Goal: Task Accomplishment & Management: Complete application form

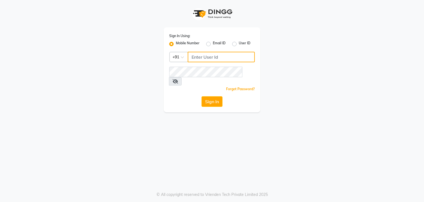
click at [202, 60] on input "Username" at bounding box center [221, 57] width 67 height 10
type input "8850293671"
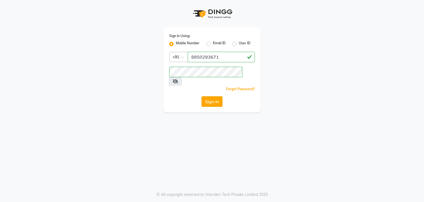
click at [210, 96] on button "Sign In" at bounding box center [212, 101] width 21 height 10
click at [210, 96] on div "Sign In" at bounding box center [212, 101] width 86 height 10
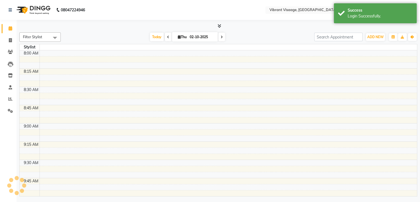
select select "en"
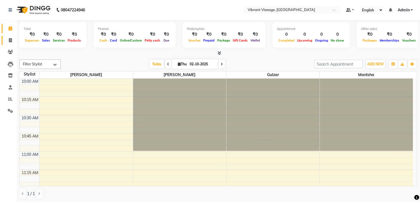
click at [8, 40] on span at bounding box center [11, 40] width 10 height 6
select select "service"
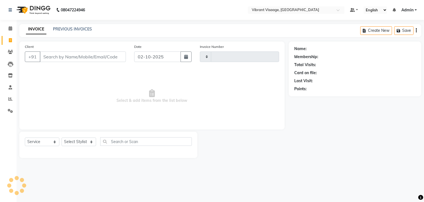
type input "0653"
select select "7649"
click at [187, 57] on icon "button" at bounding box center [186, 56] width 4 height 4
select select "10"
select select "2025"
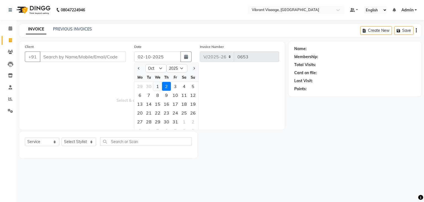
click at [156, 85] on div "1" at bounding box center [157, 86] width 9 height 9
type input "01-10-2025"
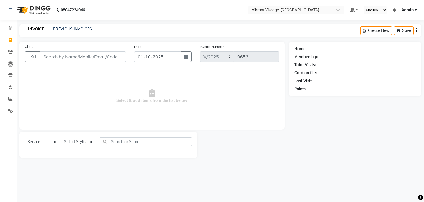
click at [156, 85] on span "Select & add items from the list below" at bounding box center [152, 95] width 254 height 55
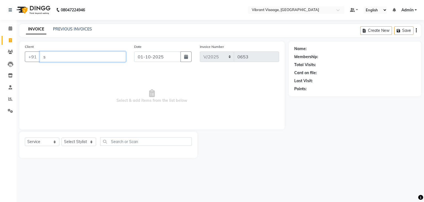
click at [97, 58] on input "s" at bounding box center [83, 56] width 86 height 10
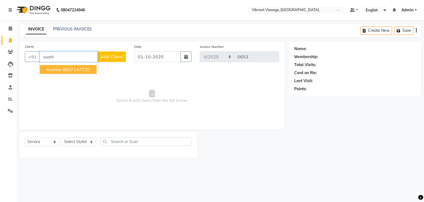
click at [85, 68] on ngb-highlight "8657147720" at bounding box center [76, 70] width 28 height 6
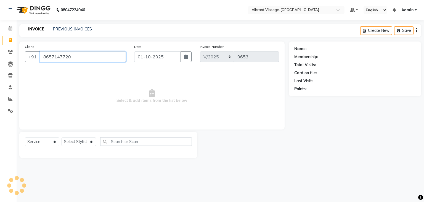
type input "8657147720"
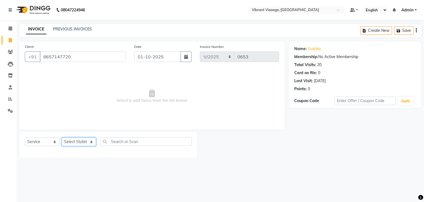
click at [77, 143] on select "Select Stylist Admin [PERSON_NAME] Gulzar Mantsha [PERSON_NAME]" at bounding box center [79, 141] width 35 height 9
select select "79553"
click at [62, 138] on select "Select Stylist Admin [PERSON_NAME] Gulzar Mantsha [PERSON_NAME]" at bounding box center [79, 141] width 35 height 9
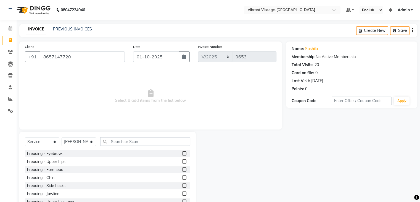
click at [182, 176] on label at bounding box center [184, 177] width 4 height 4
click at [182, 176] on input "checkbox" at bounding box center [184, 178] width 4 height 4
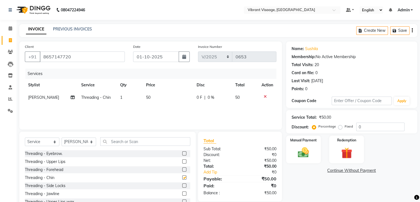
checkbox input "false"
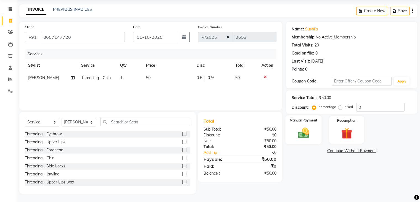
click at [303, 130] on img at bounding box center [303, 132] width 19 height 13
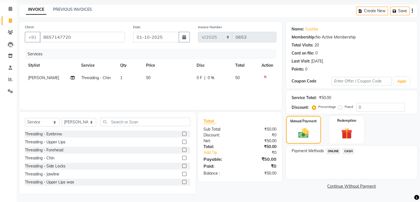
click at [334, 150] on span "ONLINE" at bounding box center [333, 151] width 14 height 6
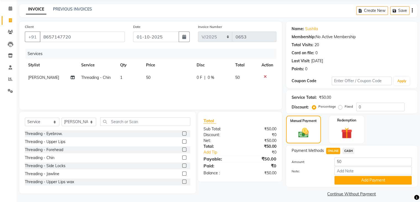
scroll to position [25, 0]
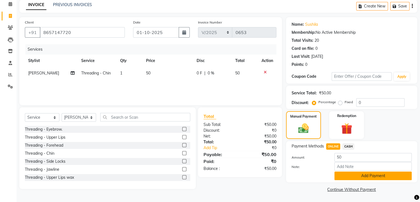
click at [369, 173] on button "Add Payment" at bounding box center [372, 175] width 77 height 9
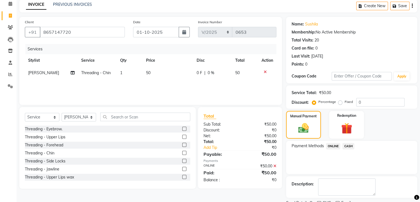
scroll to position [47, 0]
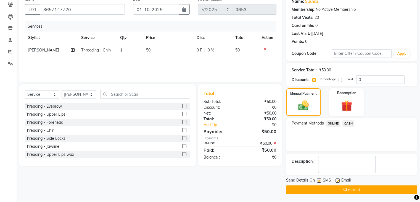
click at [320, 179] on label at bounding box center [319, 180] width 4 height 4
click at [320, 179] on input "checkbox" at bounding box center [319, 181] width 4 height 4
checkbox input "false"
click at [351, 188] on button "Checkout" at bounding box center [351, 189] width 131 height 9
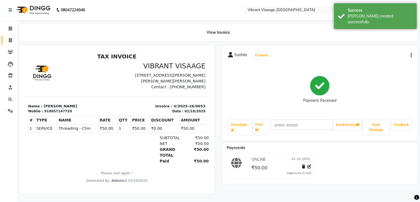
click at [9, 41] on icon at bounding box center [10, 40] width 3 height 4
select select "service"
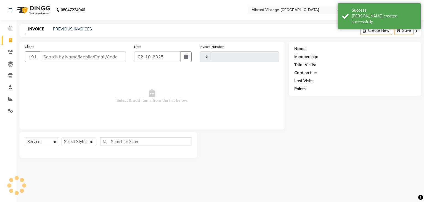
type input "0654"
select select "7649"
click at [96, 59] on input "Client" at bounding box center [83, 56] width 86 height 10
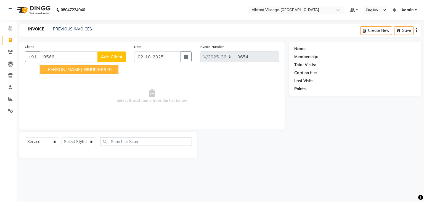
click at [84, 67] on span "9566" at bounding box center [89, 70] width 11 height 6
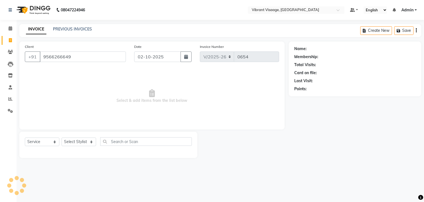
type input "9566266649"
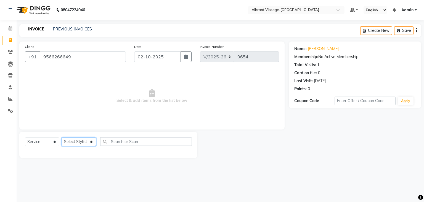
click at [78, 143] on select "Select Stylist Admin [PERSON_NAME] Gulzar Mantsha [PERSON_NAME]" at bounding box center [79, 141] width 35 height 9
click at [62, 138] on select "Select Stylist Admin [PERSON_NAME] Gulzar Mantsha [PERSON_NAME]" at bounding box center [79, 141] width 35 height 9
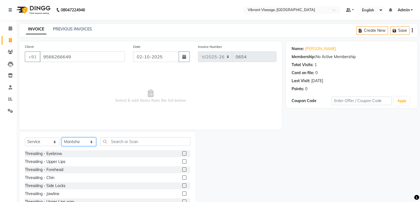
click at [76, 141] on select "Select Stylist Admin [PERSON_NAME] Gulzar Mantsha [PERSON_NAME]" at bounding box center [79, 141] width 35 height 9
select select "85263"
click at [62, 138] on select "Select Stylist Admin [PERSON_NAME] Gulzar Mantsha [PERSON_NAME]" at bounding box center [79, 141] width 35 height 9
click at [126, 141] on input "text" at bounding box center [145, 141] width 90 height 9
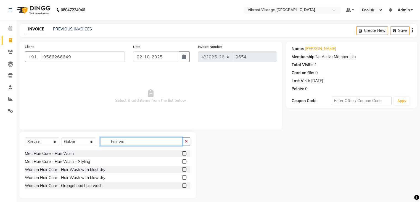
type input "hair wa"
click at [184, 176] on label at bounding box center [184, 177] width 4 height 4
click at [184, 176] on input "checkbox" at bounding box center [184, 178] width 4 height 4
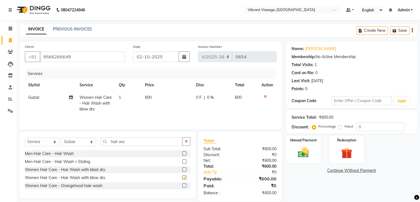
checkbox input "false"
click at [185, 58] on icon "button" at bounding box center [184, 56] width 4 height 4
select select "10"
select select "2025"
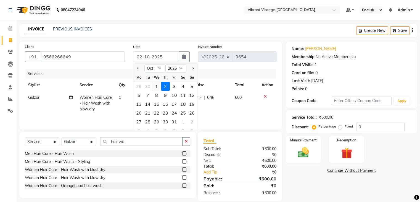
click at [157, 86] on div "1" at bounding box center [156, 86] width 9 height 9
type input "01-10-2025"
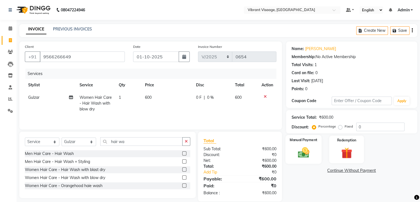
click at [304, 145] on div "Manual Payment" at bounding box center [303, 149] width 36 height 28
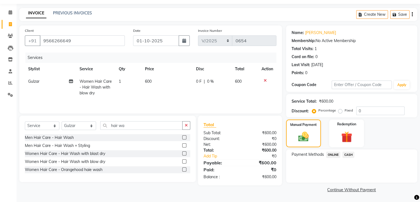
click at [335, 153] on span "ONLINE" at bounding box center [333, 154] width 14 height 6
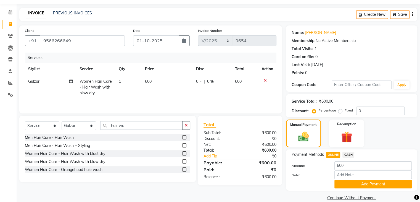
scroll to position [25, 0]
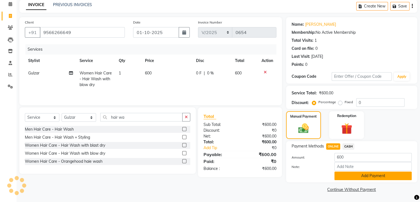
click at [376, 177] on button "Add Payment" at bounding box center [372, 175] width 77 height 9
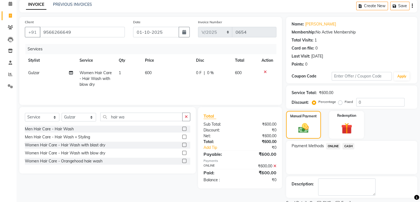
scroll to position [47, 0]
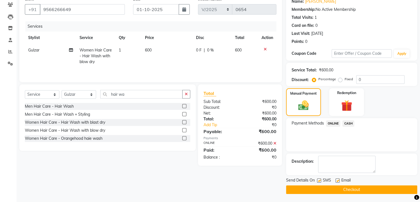
click at [318, 180] on label at bounding box center [319, 180] width 4 height 4
click at [318, 180] on input "checkbox" at bounding box center [319, 181] width 4 height 4
checkbox input "false"
click at [326, 191] on button "Checkout" at bounding box center [351, 189] width 131 height 9
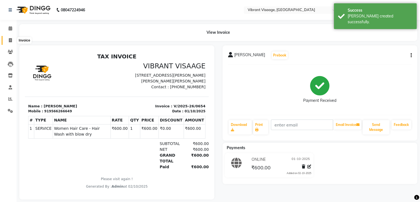
click at [10, 39] on icon at bounding box center [10, 40] width 3 height 4
select select "service"
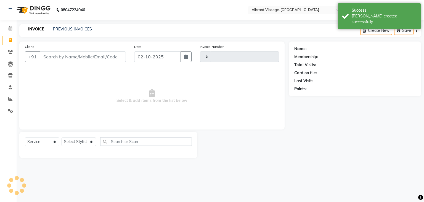
type input "0655"
select select "7649"
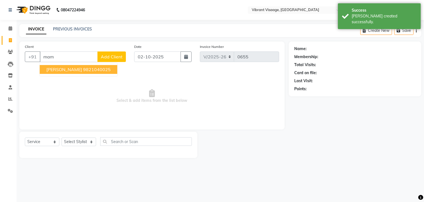
click at [86, 70] on ngb-highlight "9821040025" at bounding box center [97, 70] width 28 height 6
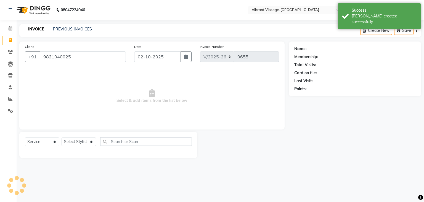
type input "9821040025"
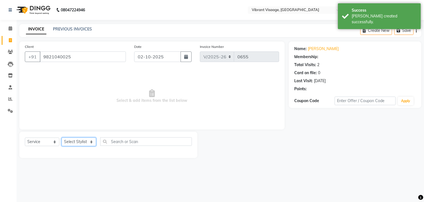
click at [77, 140] on select "Select Stylist Admin [PERSON_NAME] Gulzar Mantsha [PERSON_NAME]" at bounding box center [79, 141] width 35 height 9
select select "79553"
click at [62, 138] on select "Select Stylist Admin [PERSON_NAME] Gulzar Mantsha [PERSON_NAME]" at bounding box center [79, 141] width 35 height 9
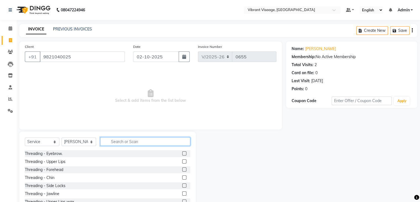
click at [133, 143] on input "text" at bounding box center [145, 141] width 90 height 9
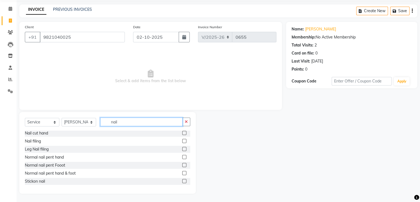
type input "nail"
click at [182, 155] on label at bounding box center [184, 157] width 4 height 4
click at [182, 155] on input "checkbox" at bounding box center [184, 157] width 4 height 4
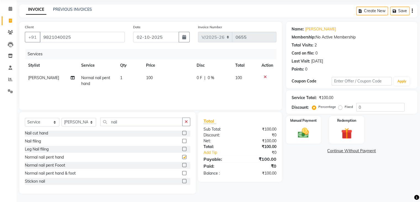
checkbox input "false"
click at [182, 164] on label at bounding box center [184, 165] width 4 height 4
click at [182, 164] on input "checkbox" at bounding box center [184, 165] width 4 height 4
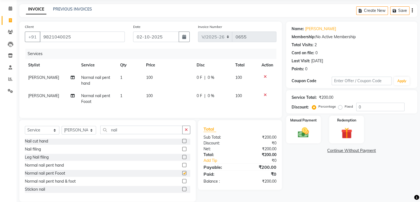
checkbox input "false"
click at [182, 151] on label at bounding box center [184, 149] width 4 height 4
click at [182, 151] on input "checkbox" at bounding box center [184, 149] width 4 height 4
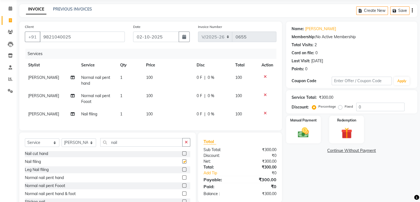
checkbox input "false"
click at [188, 146] on button "button" at bounding box center [186, 142] width 8 height 9
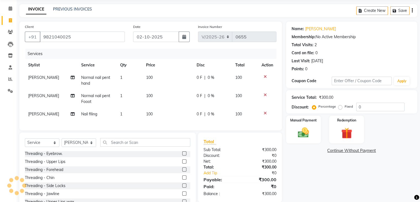
click at [182, 155] on label at bounding box center [184, 153] width 4 height 4
click at [182, 155] on input "checkbox" at bounding box center [184, 154] width 4 height 4
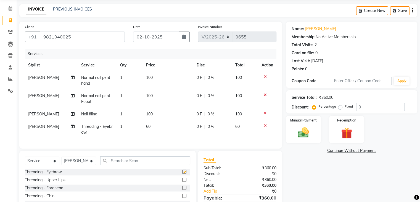
checkbox input "false"
click at [182, 181] on label at bounding box center [184, 179] width 4 height 4
click at [182, 181] on input "checkbox" at bounding box center [184, 180] width 4 height 4
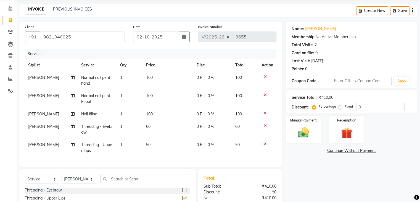
checkbox input "false"
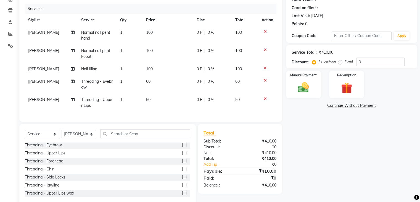
scroll to position [81, 0]
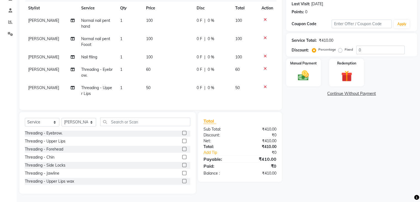
click at [182, 147] on label at bounding box center [184, 149] width 4 height 4
click at [182, 147] on input "checkbox" at bounding box center [184, 149] width 4 height 4
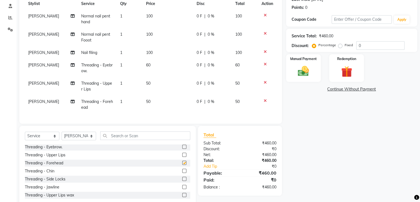
checkbox input "false"
click at [74, 140] on select "Select Stylist Admin [PERSON_NAME] Gulzar Mantsha [PERSON_NAME]" at bounding box center [79, 135] width 35 height 9
select select "85263"
click at [62, 136] on select "Select Stylist Admin [PERSON_NAME] Gulzar Mantsha [PERSON_NAME]" at bounding box center [79, 135] width 35 height 9
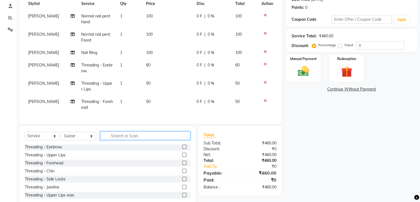
click at [125, 140] on input "text" at bounding box center [145, 135] width 90 height 9
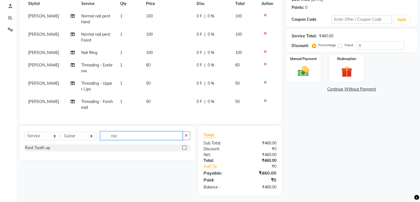
scroll to position [0, 0]
type input "root"
click at [183, 149] on label at bounding box center [184, 147] width 4 height 4
click at [183, 149] on input "checkbox" at bounding box center [184, 148] width 4 height 4
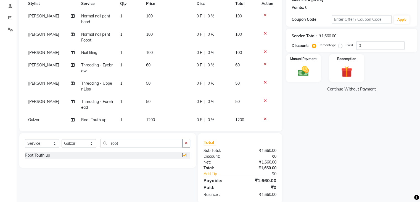
checkbox input "false"
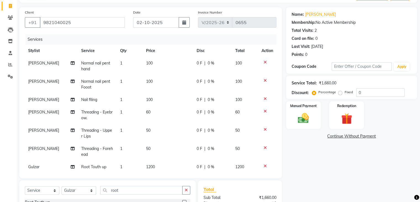
scroll to position [9, 0]
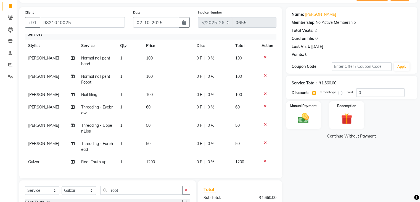
click at [148, 159] on span "1200" at bounding box center [150, 161] width 9 height 5
select select "85263"
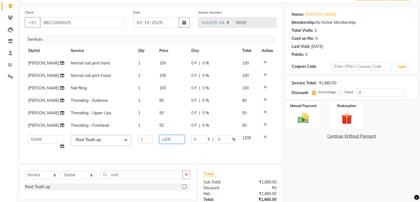
click at [169, 143] on input "1200" at bounding box center [171, 139] width 25 height 9
type input "1000"
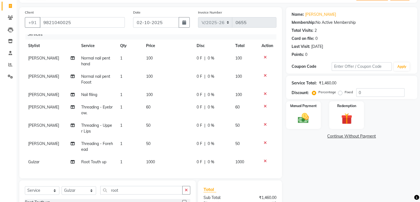
click at [356, 162] on div "Name: [PERSON_NAME] Membership: No Active Membership Total Visits: 2 Card on fi…" at bounding box center [353, 128] width 135 height 243
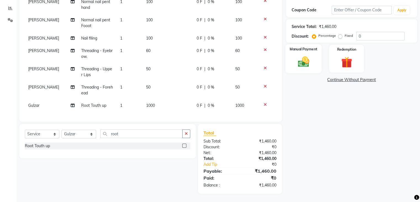
click at [298, 54] on div "Manual Payment" at bounding box center [303, 58] width 36 height 28
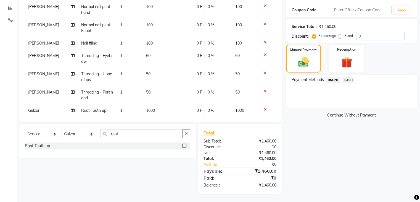
scroll to position [0, 0]
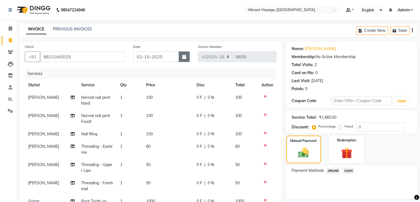
click at [185, 58] on icon "button" at bounding box center [184, 56] width 4 height 4
select select "10"
select select "2025"
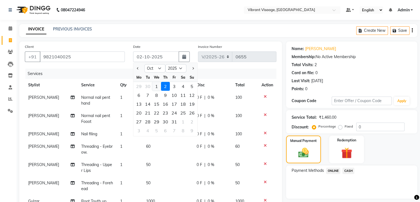
click at [154, 86] on div "1" at bounding box center [156, 86] width 9 height 9
type input "01-10-2025"
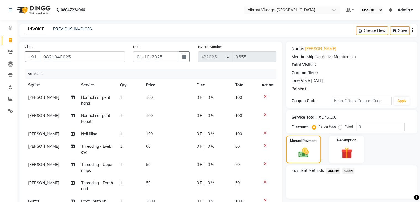
scroll to position [9, 0]
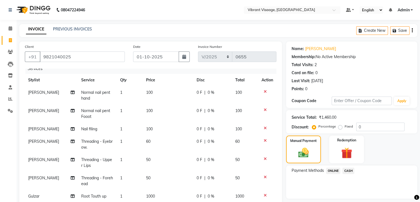
click at [331, 168] on span "ONLINE" at bounding box center [333, 170] width 14 height 6
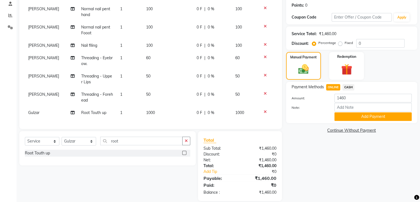
scroll to position [91, 0]
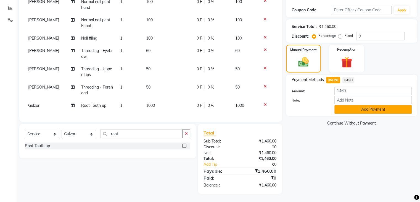
click at [358, 110] on button "Add Payment" at bounding box center [372, 109] width 77 height 9
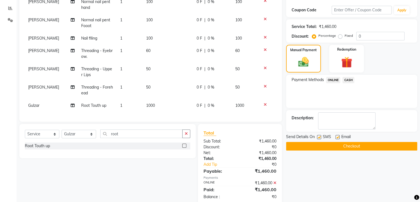
scroll to position [102, 0]
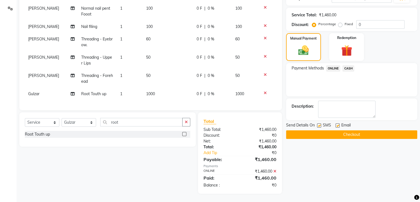
click at [319, 124] on label at bounding box center [319, 125] width 4 height 4
click at [319, 124] on input "checkbox" at bounding box center [319, 126] width 4 height 4
checkbox input "false"
click at [346, 134] on button "Checkout" at bounding box center [351, 134] width 131 height 9
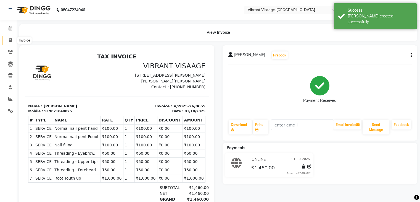
click at [10, 39] on icon at bounding box center [10, 40] width 3 height 4
select select "7649"
select select "service"
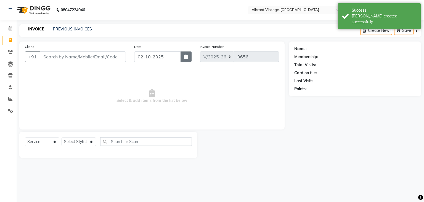
click at [188, 59] on icon "button" at bounding box center [186, 56] width 4 height 4
select select "10"
select select "2025"
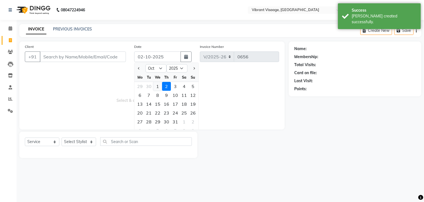
click at [157, 87] on div "1" at bounding box center [157, 86] width 9 height 9
type input "01-10-2025"
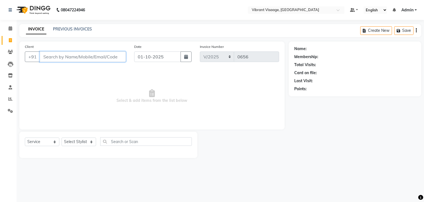
click at [99, 56] on input "Client" at bounding box center [83, 56] width 86 height 10
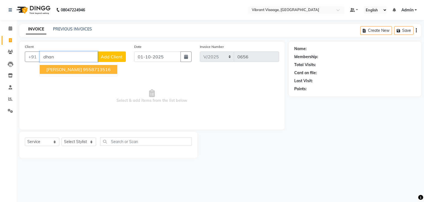
click at [86, 69] on ngb-highlight "9558713516" at bounding box center [97, 70] width 28 height 6
type input "9558713516"
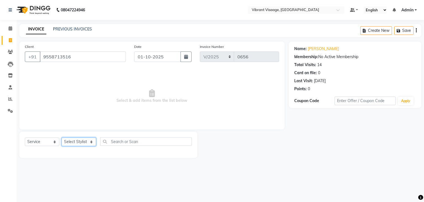
click at [79, 142] on select "Select Stylist Admin [PERSON_NAME] Gulzar Mantsha [PERSON_NAME]" at bounding box center [79, 141] width 35 height 9
select select "79553"
click at [62, 138] on select "Select Stylist Admin [PERSON_NAME] Gulzar Mantsha [PERSON_NAME]" at bounding box center [79, 141] width 35 height 9
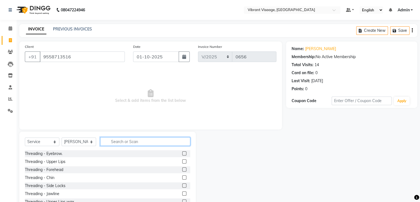
click at [138, 143] on input "text" at bounding box center [145, 141] width 90 height 9
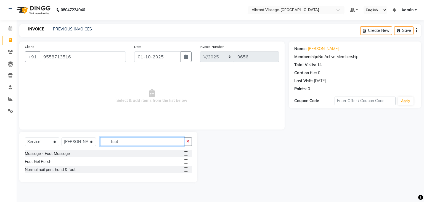
type input "foot"
click at [185, 153] on label at bounding box center [186, 153] width 4 height 4
click at [185, 153] on input "checkbox" at bounding box center [186, 154] width 4 height 4
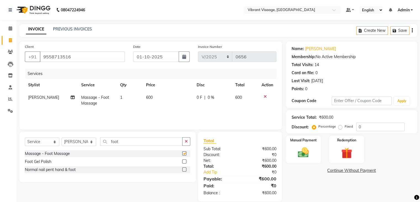
checkbox input "false"
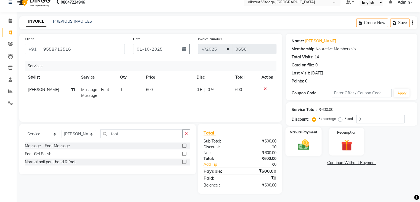
click at [300, 145] on img at bounding box center [303, 144] width 19 height 13
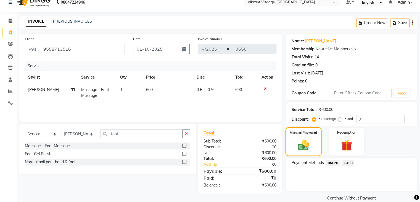
scroll to position [16, 0]
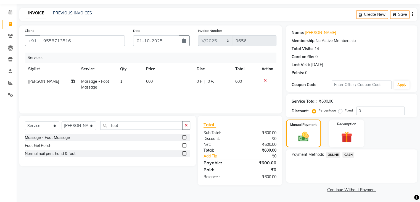
click at [349, 154] on span "CASH" at bounding box center [348, 154] width 12 height 6
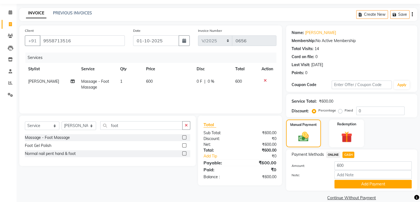
scroll to position [25, 0]
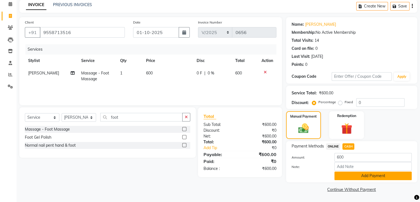
click at [369, 174] on button "Add Payment" at bounding box center [372, 175] width 77 height 9
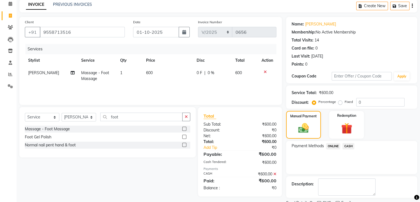
scroll to position [47, 0]
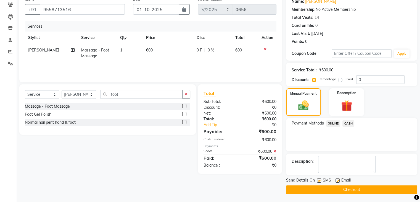
click at [318, 178] on label at bounding box center [319, 180] width 4 height 4
click at [318, 179] on input "checkbox" at bounding box center [319, 181] width 4 height 4
checkbox input "false"
click at [352, 189] on button "Checkout" at bounding box center [351, 189] width 131 height 9
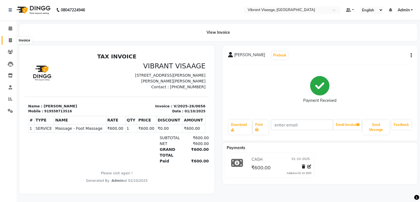
click at [10, 39] on icon at bounding box center [10, 40] width 3 height 4
select select "7649"
select select "service"
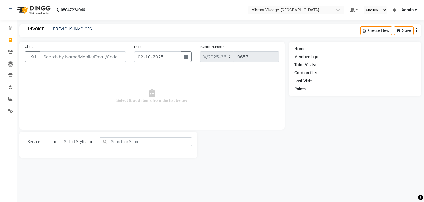
click at [63, 53] on input "Client" at bounding box center [83, 56] width 86 height 10
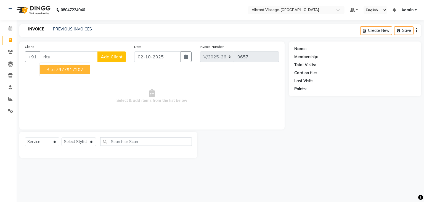
click at [63, 68] on ngb-highlight "7977917207" at bounding box center [70, 70] width 28 height 6
type input "7977917207"
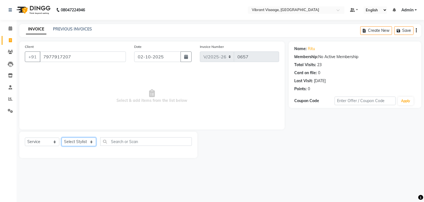
click at [75, 143] on select "Select Stylist Admin [PERSON_NAME] Gulzar Mantsha [PERSON_NAME]" at bounding box center [79, 141] width 35 height 9
select select "79553"
click at [62, 138] on select "Select Stylist Admin [PERSON_NAME] Gulzar Mantsha [PERSON_NAME]" at bounding box center [79, 141] width 35 height 9
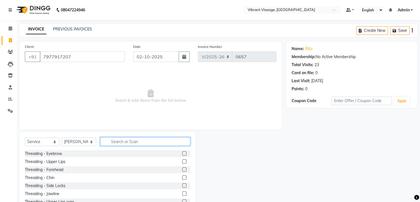
click at [146, 140] on input "text" at bounding box center [145, 141] width 90 height 9
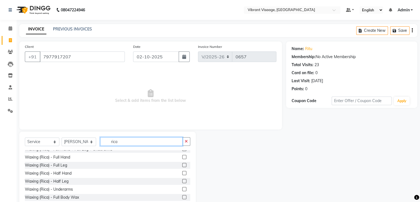
scroll to position [25, 0]
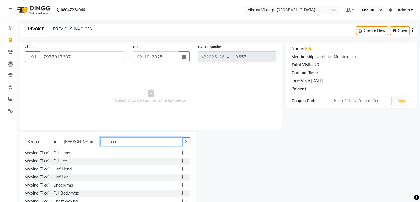
type input "rica"
click at [182, 191] on label at bounding box center [184, 193] width 4 height 4
click at [182, 191] on input "checkbox" at bounding box center [184, 193] width 4 height 4
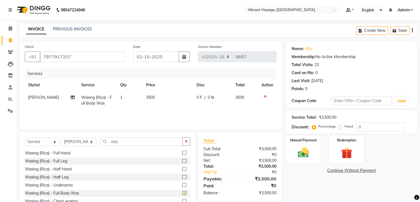
checkbox input "false"
click at [186, 141] on icon "button" at bounding box center [186, 141] width 3 height 4
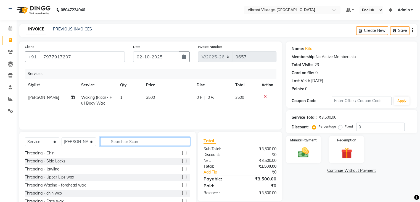
scroll to position [273, 0]
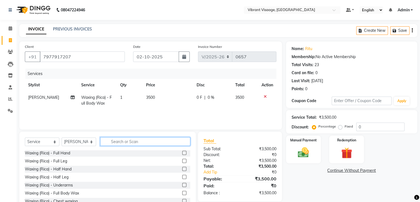
click at [158, 145] on input "text" at bounding box center [145, 141] width 90 height 9
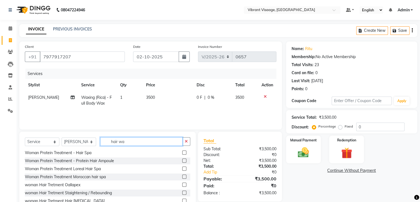
scroll to position [0, 0]
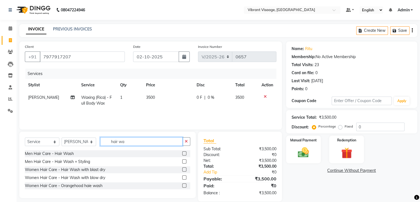
type input "hair wa"
click at [184, 177] on label at bounding box center [184, 177] width 4 height 4
click at [184, 177] on input "checkbox" at bounding box center [184, 178] width 4 height 4
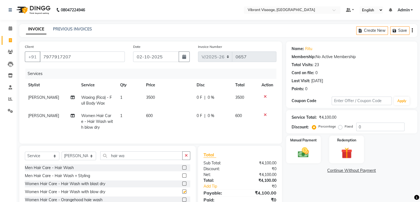
checkbox input "false"
click at [72, 116] on icon at bounding box center [73, 116] width 4 height 4
select select "79553"
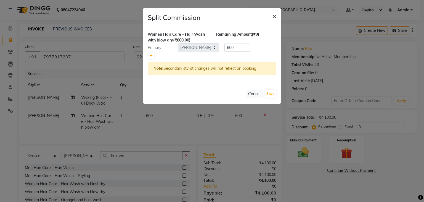
click at [274, 15] on span "×" at bounding box center [275, 16] width 4 height 8
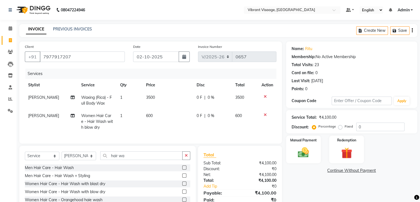
click at [264, 114] on icon at bounding box center [265, 115] width 3 height 4
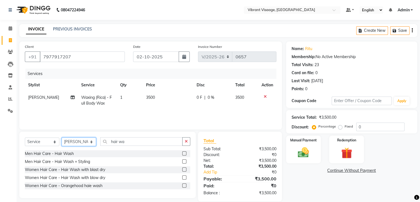
click at [81, 139] on select "Select Stylist Admin [PERSON_NAME] Gulzar Mantsha [PERSON_NAME]" at bounding box center [79, 141] width 35 height 9
select select "85263"
click at [62, 138] on select "Select Stylist Admin [PERSON_NAME] Gulzar Mantsha [PERSON_NAME]" at bounding box center [79, 141] width 35 height 9
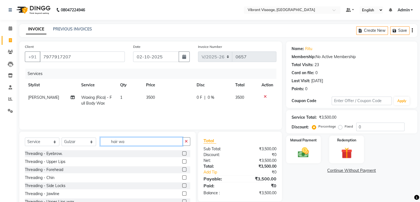
click at [137, 144] on input "hair wa" at bounding box center [141, 141] width 82 height 9
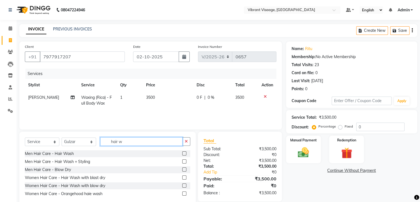
type input "hair w"
click at [184, 184] on label at bounding box center [184, 185] width 4 height 4
click at [184, 184] on input "checkbox" at bounding box center [184, 186] width 4 height 4
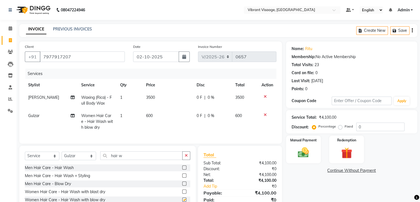
checkbox input "false"
click at [187, 59] on button "button" at bounding box center [184, 56] width 11 height 10
select select "10"
select select "2025"
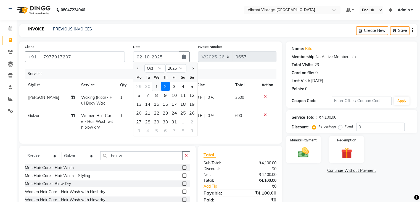
click at [157, 86] on div "1" at bounding box center [156, 86] width 9 height 9
type input "01-10-2025"
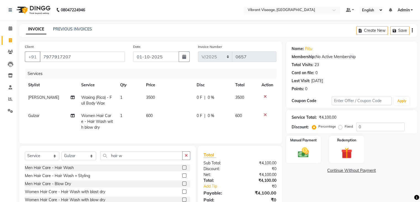
scroll to position [31, 0]
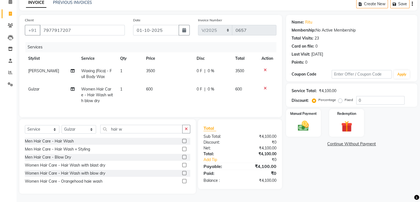
click at [151, 68] on span "3500" at bounding box center [150, 70] width 9 height 5
select select "79553"
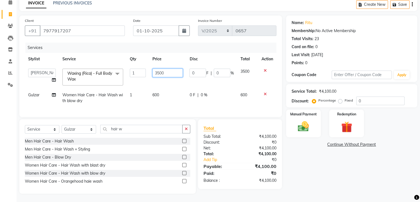
click at [159, 68] on input "3500" at bounding box center [167, 72] width 30 height 9
type input "2500"
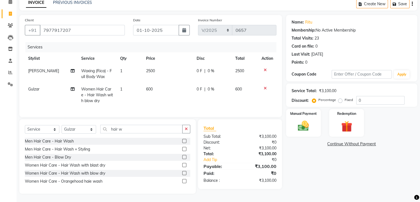
click at [323, 168] on div "Name: Ritu Membership: No Active Membership Total Visits: 23 Card on file: 0 La…" at bounding box center [353, 104] width 135 height 178
click at [306, 119] on img at bounding box center [303, 125] width 19 height 13
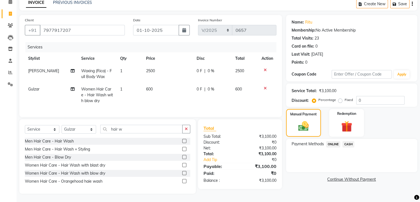
click at [333, 141] on span "ONLINE" at bounding box center [333, 144] width 14 height 6
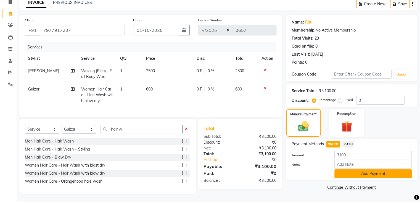
click at [367, 169] on button "Add Payment" at bounding box center [372, 173] width 77 height 9
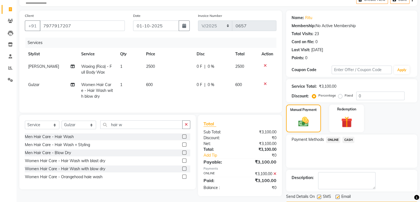
scroll to position [47, 0]
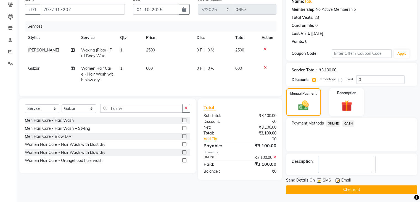
click at [317, 179] on label at bounding box center [319, 180] width 4 height 4
click at [317, 179] on input "checkbox" at bounding box center [319, 181] width 4 height 4
checkbox input "false"
click at [346, 190] on button "Checkout" at bounding box center [351, 189] width 131 height 9
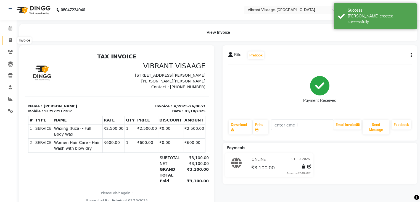
click at [10, 39] on icon at bounding box center [10, 40] width 3 height 4
select select "service"
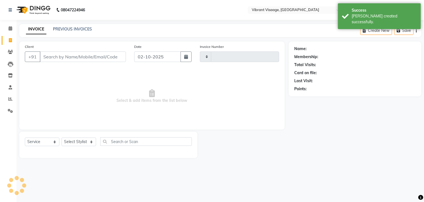
type input "0658"
select select "7649"
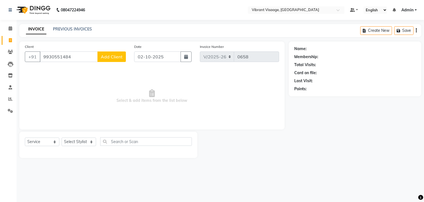
type input "9930551484"
click at [109, 59] on span "Add Client" at bounding box center [112, 57] width 22 height 6
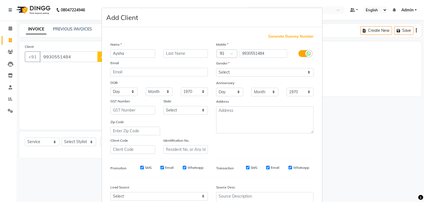
type input "Aysha"
click at [186, 56] on input "text" at bounding box center [186, 53] width 45 height 9
type input "varma"
click at [253, 74] on select "Select [DEMOGRAPHIC_DATA] [DEMOGRAPHIC_DATA] Other Prefer Not To Say" at bounding box center [264, 72] width 97 height 9
select select "[DEMOGRAPHIC_DATA]"
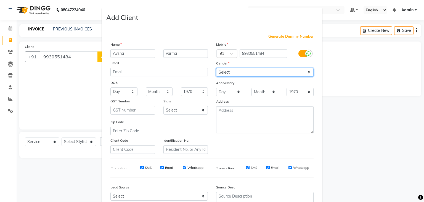
click at [216, 68] on select "Select [DEMOGRAPHIC_DATA] [DEMOGRAPHIC_DATA] Other Prefer Not To Say" at bounding box center [264, 72] width 97 height 9
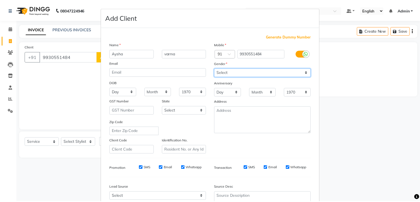
scroll to position [56, 0]
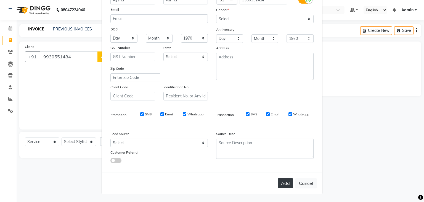
click at [280, 184] on button "Add" at bounding box center [285, 183] width 15 height 10
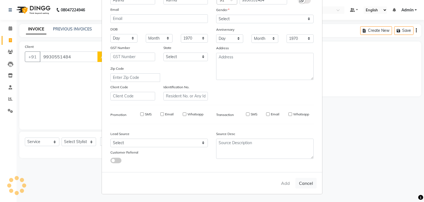
select select
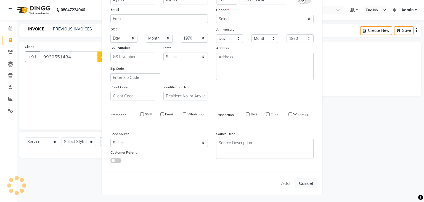
select select
checkbox input "false"
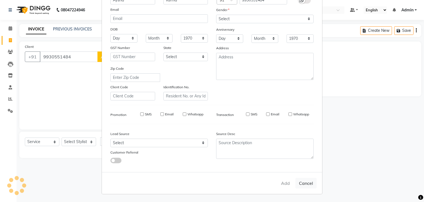
checkbox input "false"
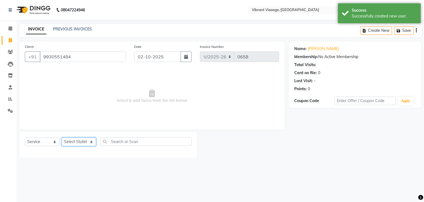
click at [82, 144] on select "Select Stylist Admin [PERSON_NAME] Gulzar Mantsha [PERSON_NAME]" at bounding box center [79, 141] width 35 height 9
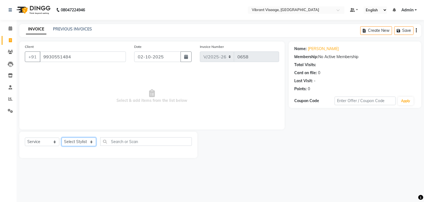
select select "85263"
click at [62, 138] on select "Select Stylist Admin [PERSON_NAME] Gulzar Mantsha [PERSON_NAME]" at bounding box center [79, 141] width 35 height 9
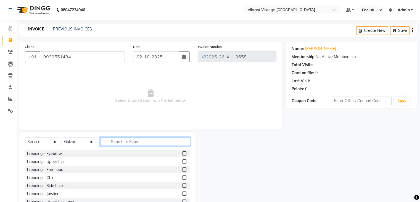
click at [145, 143] on input "text" at bounding box center [145, 141] width 90 height 9
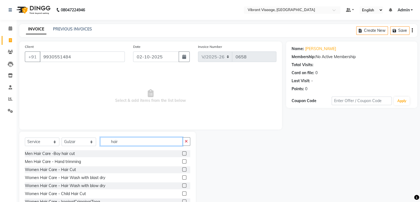
scroll to position [64, 0]
type input "hair"
click at [182, 185] on label at bounding box center [184, 185] width 4 height 4
click at [182, 185] on input "checkbox" at bounding box center [184, 186] width 4 height 4
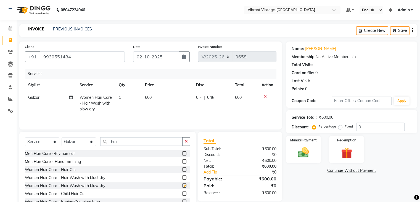
checkbox input "false"
click at [71, 98] on icon at bounding box center [71, 97] width 4 height 4
select select "85263"
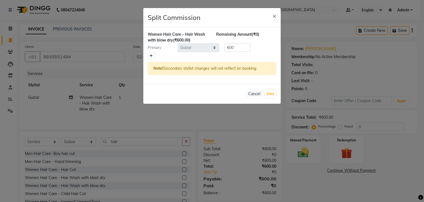
click at [151, 55] on icon at bounding box center [151, 55] width 3 height 3
type input "300"
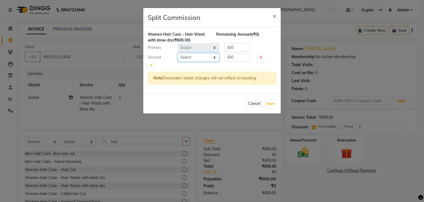
click at [192, 59] on select "Select Admin [PERSON_NAME] Gulzar Mantsha [PERSON_NAME]" at bounding box center [198, 57] width 41 height 9
select select "79553"
click at [178, 53] on select "Select Admin [PERSON_NAME] Gulzar Mantsha [PERSON_NAME]" at bounding box center [198, 57] width 41 height 9
click at [272, 102] on button "Save" at bounding box center [270, 104] width 11 height 8
select select "Select"
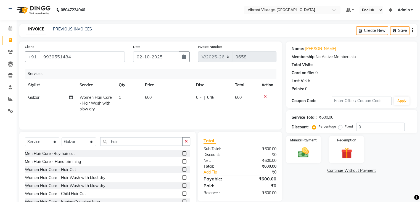
scroll to position [20, 0]
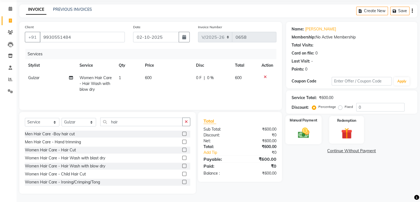
click at [301, 136] on img at bounding box center [303, 132] width 19 height 13
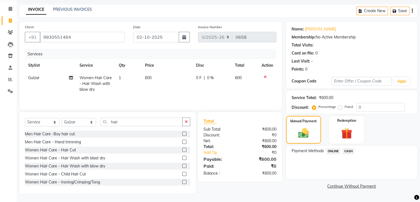
click at [334, 148] on span "ONLINE" at bounding box center [333, 151] width 14 height 6
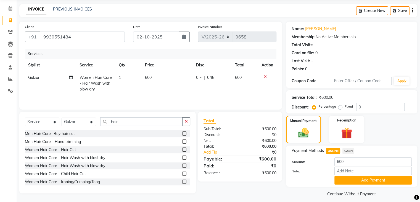
scroll to position [25, 0]
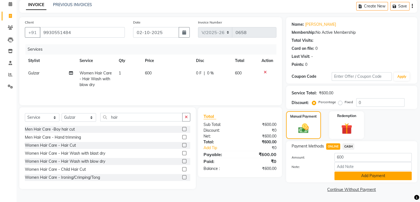
click at [369, 174] on button "Add Payment" at bounding box center [372, 175] width 77 height 9
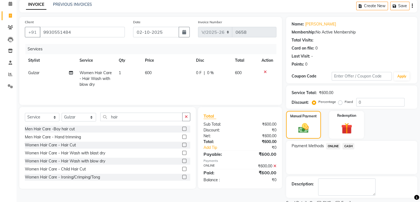
scroll to position [47, 0]
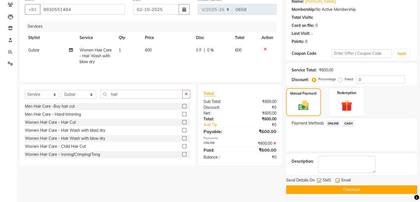
click at [319, 180] on label at bounding box center [319, 180] width 4 height 4
click at [319, 180] on input "checkbox" at bounding box center [319, 181] width 4 height 4
checkbox input "false"
click at [341, 189] on button "Checkout" at bounding box center [351, 189] width 131 height 9
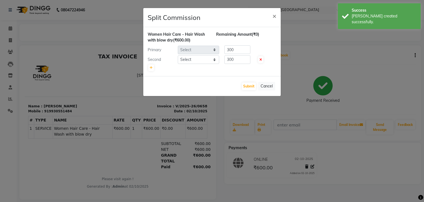
select select "85263"
select select "79553"
click at [250, 85] on button "Submit" at bounding box center [249, 86] width 14 height 8
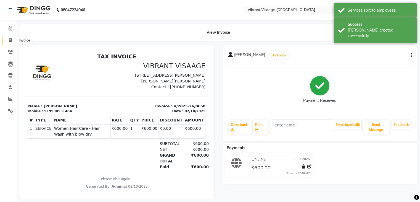
click at [9, 41] on icon at bounding box center [10, 40] width 3 height 4
select select "service"
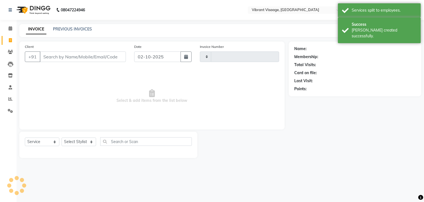
type input "0659"
select select "7649"
click at [68, 59] on input "Client" at bounding box center [83, 56] width 86 height 10
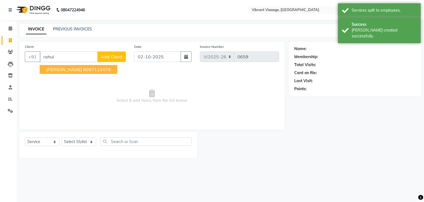
click at [85, 68] on ngb-highlight "8097113479" at bounding box center [97, 70] width 28 height 6
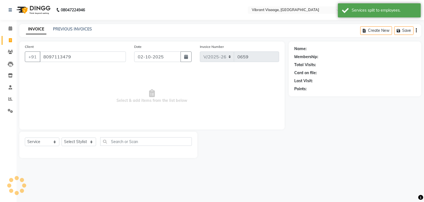
type input "8097113479"
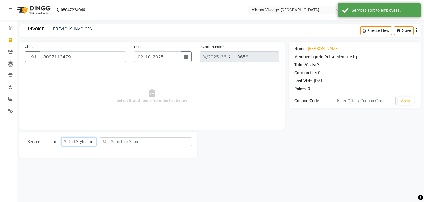
click at [74, 144] on select "Select Stylist Admin [PERSON_NAME] Gulzar Mantsha [PERSON_NAME]" at bounding box center [79, 141] width 35 height 9
select select "79553"
click at [62, 138] on select "Select Stylist Admin [PERSON_NAME] Gulzar Mantsha [PERSON_NAME]" at bounding box center [79, 141] width 35 height 9
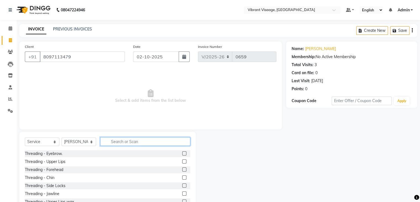
click at [140, 142] on input "text" at bounding box center [145, 141] width 90 height 9
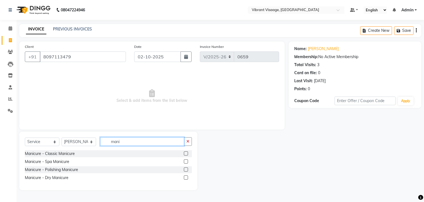
type input "mani"
click at [186, 162] on label at bounding box center [186, 161] width 4 height 4
click at [186, 162] on input "checkbox" at bounding box center [186, 162] width 4 height 4
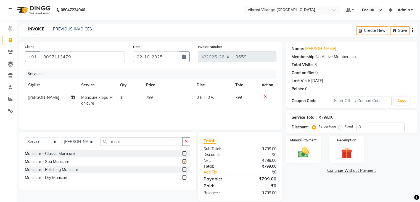
checkbox input "false"
click at [162, 144] on input "mani" at bounding box center [141, 141] width 82 height 9
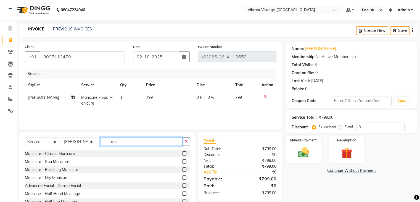
type input "m"
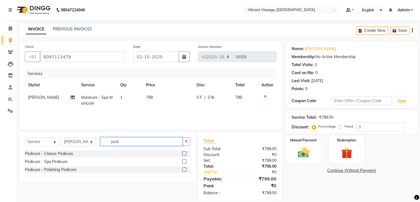
type input "pedi"
click at [184, 161] on label at bounding box center [184, 161] width 4 height 4
click at [184, 161] on input "checkbox" at bounding box center [184, 162] width 4 height 4
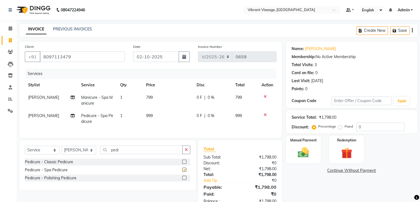
checkbox input "false"
click at [188, 154] on button "button" at bounding box center [186, 149] width 8 height 9
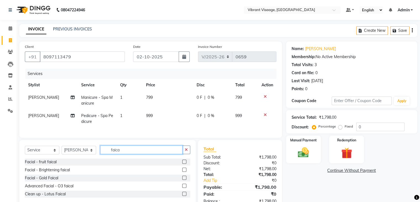
type input "faica"
click at [184, 172] on label at bounding box center [184, 169] width 4 height 4
click at [184, 172] on input "checkbox" at bounding box center [184, 170] width 4 height 4
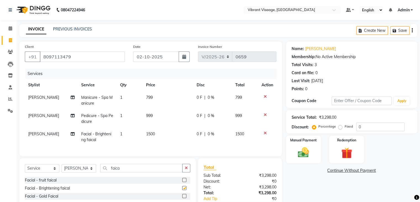
checkbox input "false"
click at [148, 136] on span "1500" at bounding box center [150, 133] width 9 height 5
select select "79553"
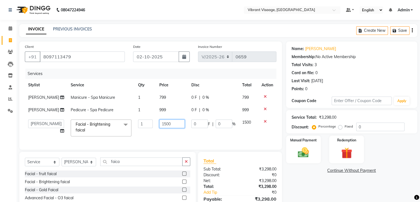
click at [163, 128] on input "1500" at bounding box center [171, 123] width 25 height 9
type input "1000"
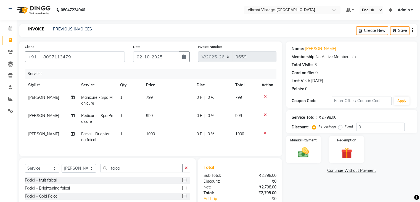
click at [159, 116] on td "999" at bounding box center [168, 118] width 51 height 18
select select "79553"
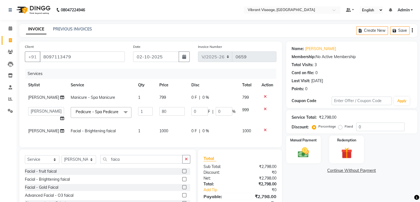
type input "800"
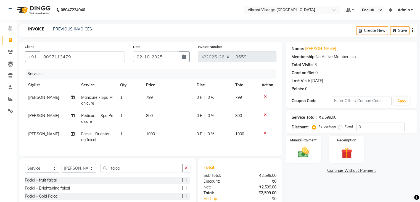
click at [158, 99] on td "799" at bounding box center [168, 100] width 51 height 18
select select "79553"
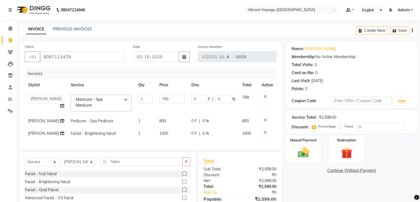
click at [159, 99] on input "799" at bounding box center [171, 98] width 25 height 9
type input "400"
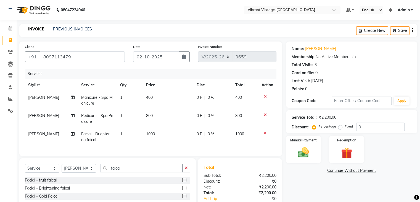
click at [327, 185] on div "Name: [PERSON_NAME] Membership: No Active Membership Total Visits: 3 Card on fi…" at bounding box center [353, 134] width 135 height 186
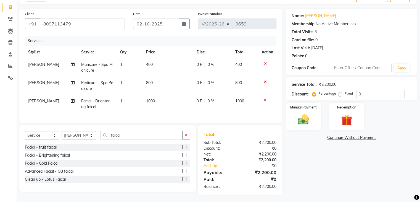
scroll to position [33, 0]
click at [152, 102] on span "1000" at bounding box center [150, 100] width 9 height 5
select select "79553"
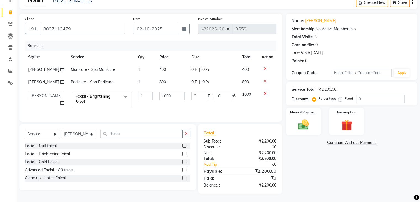
click at [156, 102] on td "1000" at bounding box center [172, 99] width 32 height 23
click at [163, 100] on input "1000" at bounding box center [171, 95] width 25 height 9
type input "1200"
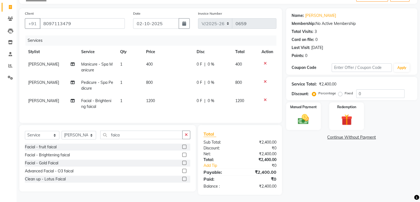
click at [337, 167] on div "Name: [PERSON_NAME] Membership: No Active Membership Total Visits: 3 Card on fi…" at bounding box center [353, 101] width 135 height 186
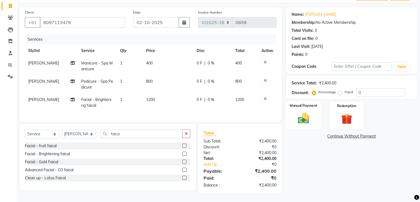
click at [306, 115] on img at bounding box center [303, 118] width 19 height 13
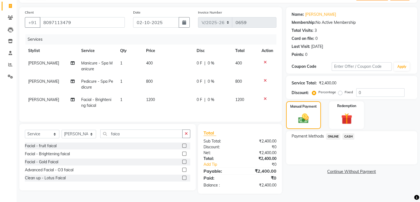
click at [350, 133] on span "CASH" at bounding box center [348, 136] width 12 height 6
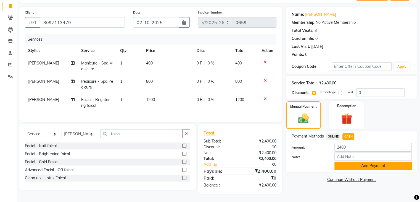
click at [369, 162] on button "Add Payment" at bounding box center [372, 165] width 77 height 9
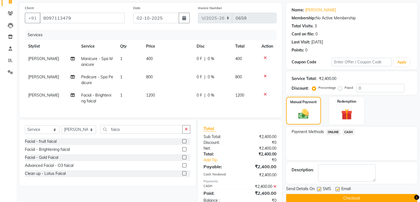
scroll to position [58, 0]
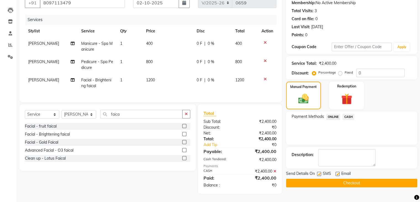
click at [318, 172] on label at bounding box center [319, 174] width 4 height 4
click at [318, 172] on input "checkbox" at bounding box center [319, 174] width 4 height 4
click at [318, 172] on label at bounding box center [319, 174] width 4 height 4
click at [318, 172] on input "checkbox" at bounding box center [319, 174] width 4 height 4
click at [318, 172] on label at bounding box center [319, 174] width 4 height 4
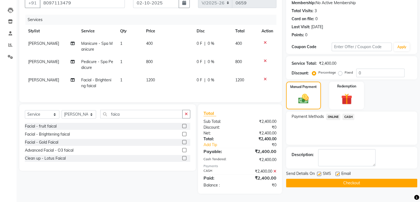
click at [318, 172] on input "checkbox" at bounding box center [319, 174] width 4 height 4
checkbox input "false"
click at [355, 179] on button "Checkout" at bounding box center [351, 182] width 131 height 9
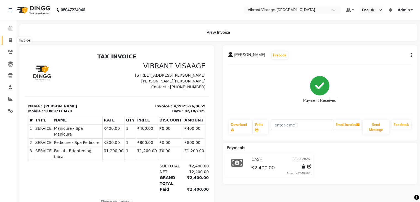
click at [9, 39] on icon at bounding box center [10, 40] width 3 height 4
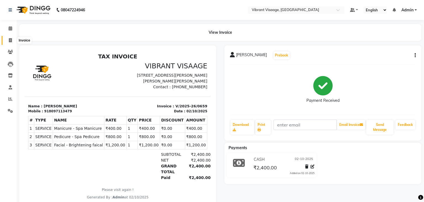
select select "service"
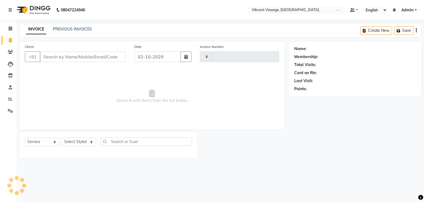
type input "0660"
select select "7649"
click at [57, 57] on input "Client" at bounding box center [83, 56] width 86 height 10
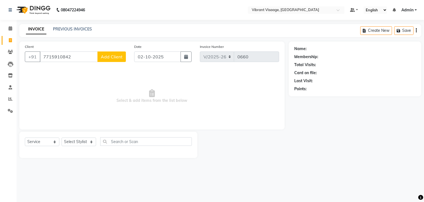
type input "7715910842"
click at [115, 57] on span "Add Client" at bounding box center [112, 57] width 22 height 6
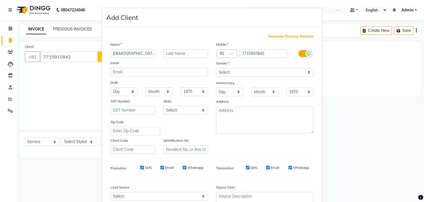
type input "[DEMOGRAPHIC_DATA]"
click at [234, 71] on select "Select [DEMOGRAPHIC_DATA] [DEMOGRAPHIC_DATA] Other Prefer Not To Say" at bounding box center [264, 72] width 97 height 9
select select "[DEMOGRAPHIC_DATA]"
click at [216, 68] on select "Select [DEMOGRAPHIC_DATA] [DEMOGRAPHIC_DATA] Other Prefer Not To Say" at bounding box center [264, 72] width 97 height 9
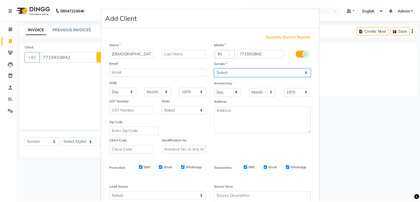
scroll to position [56, 0]
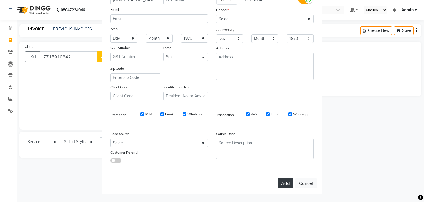
click at [283, 182] on button "Add" at bounding box center [285, 183] width 15 height 10
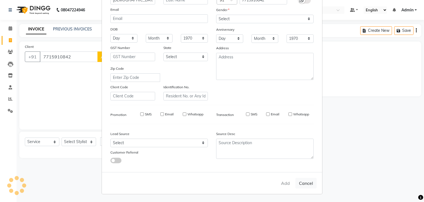
select select
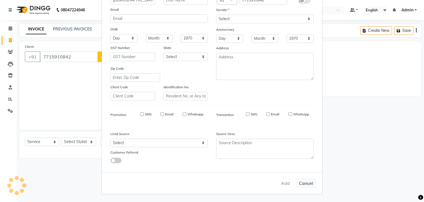
select select
checkbox input "false"
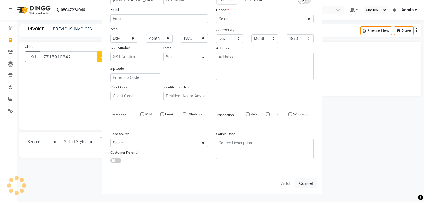
checkbox input "false"
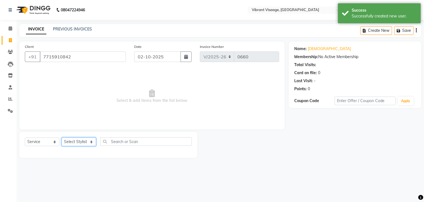
click at [81, 140] on select "Select Stylist Admin [PERSON_NAME] Gulzar Mantsha [PERSON_NAME]" at bounding box center [79, 141] width 35 height 9
select select "85263"
click at [62, 138] on select "Select Stylist Admin [PERSON_NAME] Gulzar Mantsha [PERSON_NAME]" at bounding box center [79, 141] width 35 height 9
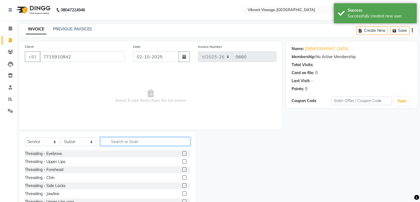
click at [136, 141] on input "text" at bounding box center [145, 141] width 90 height 9
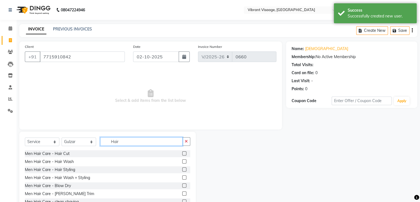
type input "Hair"
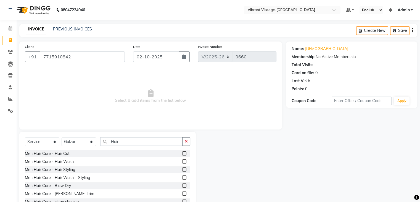
click at [182, 153] on label at bounding box center [184, 153] width 4 height 4
click at [182, 153] on input "checkbox" at bounding box center [184, 154] width 4 height 4
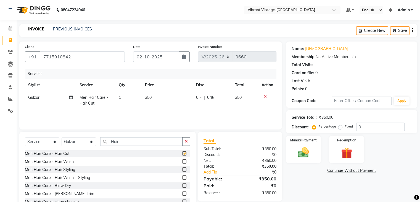
checkbox input "false"
click at [182, 194] on label at bounding box center [184, 193] width 4 height 4
click at [182, 194] on input "checkbox" at bounding box center [184, 194] width 4 height 4
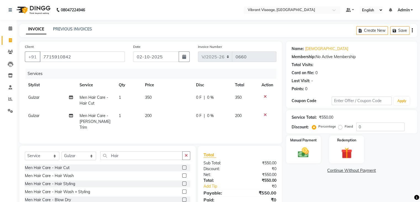
checkbox input "false"
click at [187, 155] on icon "button" at bounding box center [186, 155] width 3 height 4
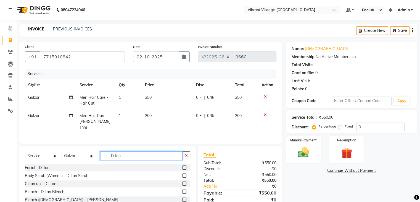
scroll to position [25, 0]
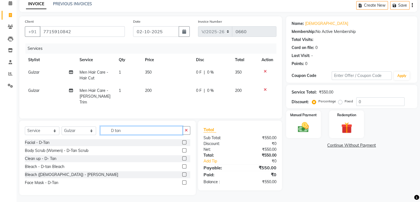
type input "D tan"
click at [184, 181] on label at bounding box center [184, 182] width 4 height 4
click at [184, 181] on input "checkbox" at bounding box center [184, 183] width 4 height 4
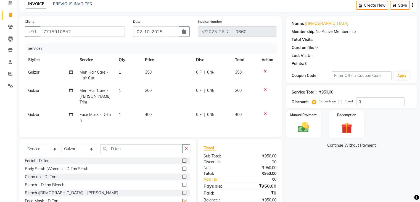
checkbox input "false"
click at [150, 112] on span "400" at bounding box center [148, 114] width 7 height 5
select select "85263"
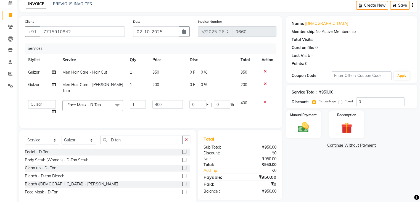
click at [150, 106] on td "400" at bounding box center [167, 107] width 37 height 21
click at [160, 100] on input "400" at bounding box center [167, 104] width 30 height 9
type input "300"
click at [158, 73] on td "350" at bounding box center [167, 72] width 37 height 12
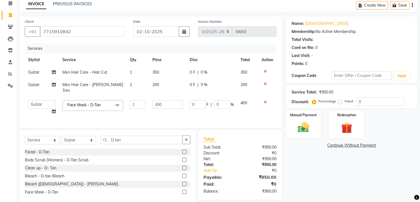
select select "85263"
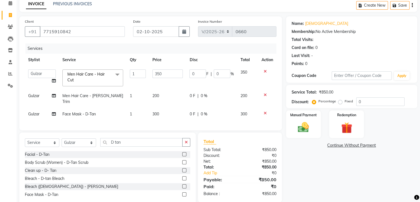
click at [158, 73] on input "350" at bounding box center [167, 73] width 30 height 9
type input "200"
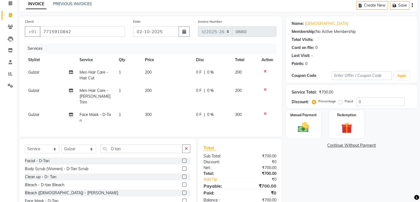
click at [154, 95] on td "200" at bounding box center [167, 96] width 51 height 24
select select "85263"
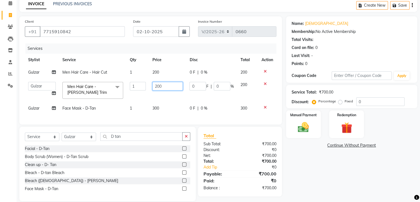
click at [157, 87] on input "200" at bounding box center [167, 86] width 30 height 9
type input "100"
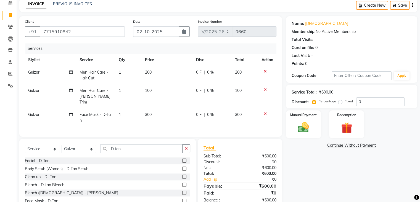
click at [306, 159] on div "Name: Survi Membership: No Active Membership Total Visits: Card on file: 0 Last…" at bounding box center [353, 114] width 135 height 197
click at [302, 125] on img at bounding box center [303, 127] width 19 height 13
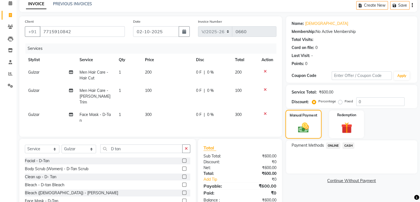
scroll to position [43, 0]
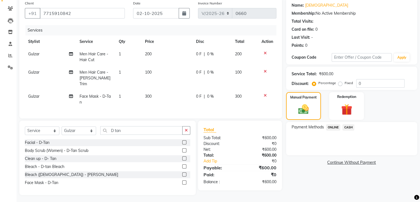
click at [332, 126] on span "ONLINE" at bounding box center [333, 127] width 14 height 6
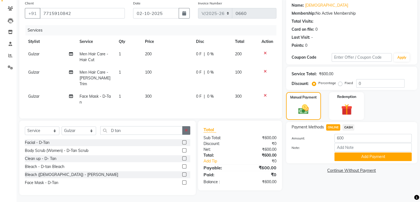
click at [188, 129] on button "button" at bounding box center [186, 130] width 8 height 9
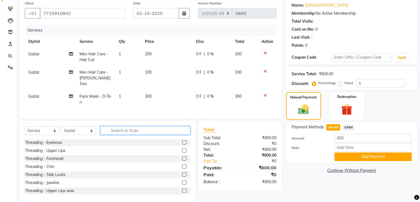
click at [125, 126] on input "text" at bounding box center [145, 130] width 90 height 9
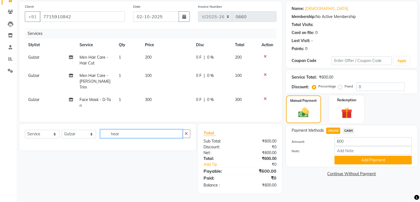
scroll to position [39, 0]
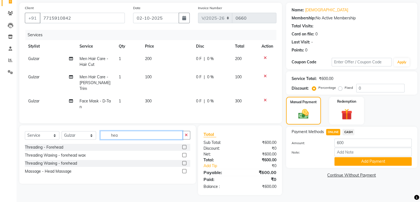
type input "hea"
click at [185, 170] on label at bounding box center [184, 171] width 4 height 4
click at [185, 170] on input "checkbox" at bounding box center [184, 171] width 4 height 4
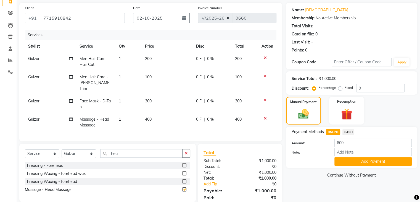
checkbox input "false"
click at [149, 117] on span "400" at bounding box center [148, 119] width 7 height 5
select select "85263"
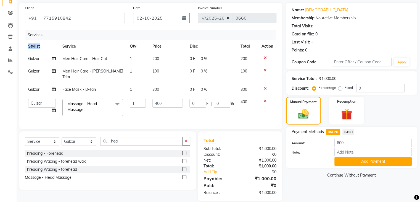
click at [149, 114] on div "Services Stylist Service Qty Price Disc Total Action Gulzar Men Hair Care - Hai…" at bounding box center [151, 77] width 252 height 94
click at [164, 99] on input "400" at bounding box center [167, 103] width 30 height 9
type input "4"
type input "250"
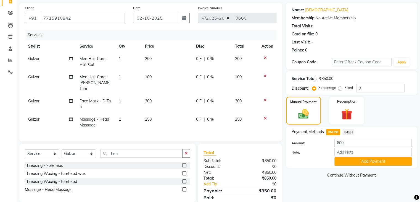
click at [302, 191] on div "Name: Survi Membership: No Active Membership Total Visits: Card on file: 0 Last…" at bounding box center [353, 108] width 135 height 210
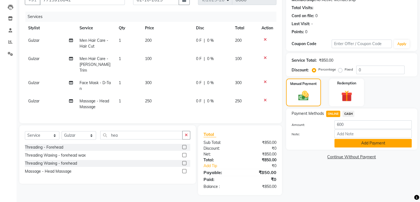
click at [371, 144] on button "Add Payment" at bounding box center [372, 143] width 77 height 9
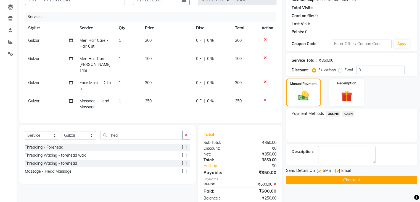
scroll to position [68, 0]
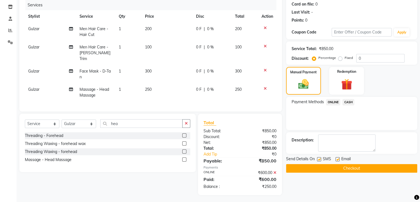
click at [320, 157] on label at bounding box center [319, 159] width 4 height 4
click at [320, 157] on input "checkbox" at bounding box center [319, 159] width 4 height 4
checkbox input "false"
click at [348, 168] on button "Checkout" at bounding box center [351, 168] width 131 height 9
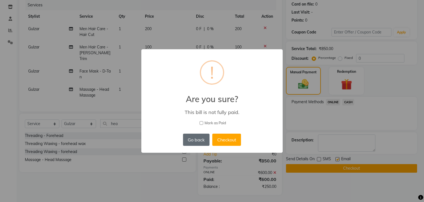
click at [205, 143] on button "Go back" at bounding box center [196, 139] width 27 height 12
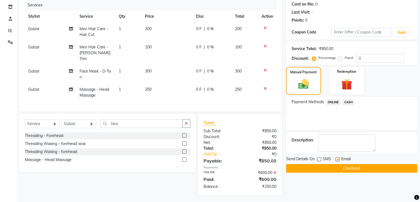
click at [334, 101] on span "ONLINE" at bounding box center [333, 102] width 14 height 6
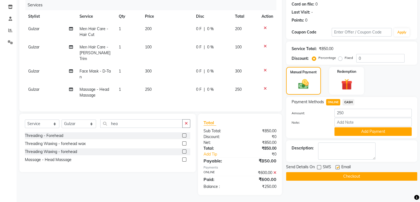
click at [356, 177] on button "Checkout" at bounding box center [351, 176] width 131 height 9
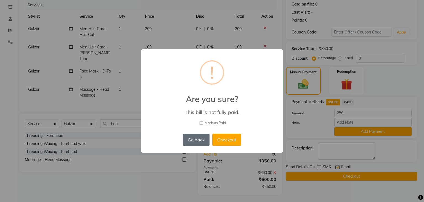
click at [199, 140] on button "Go back" at bounding box center [196, 139] width 27 height 12
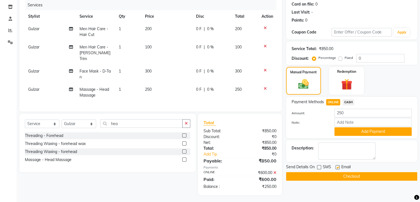
click at [275, 172] on icon at bounding box center [274, 172] width 3 height 4
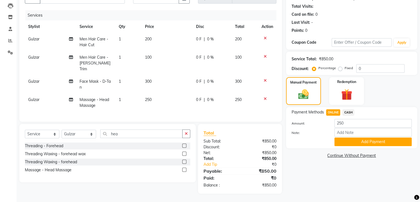
scroll to position [57, 0]
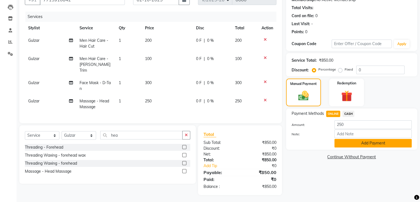
click at [368, 144] on button "Add Payment" at bounding box center [372, 143] width 77 height 9
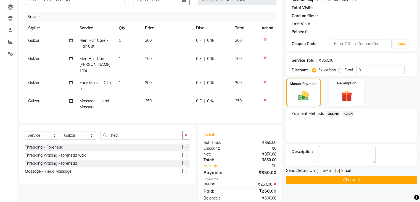
scroll to position [68, 0]
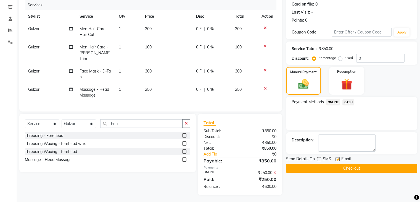
click at [344, 168] on button "Checkout" at bounding box center [351, 168] width 131 height 9
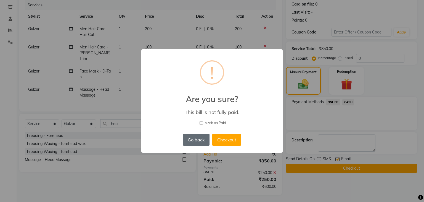
click at [196, 137] on button "Go back" at bounding box center [196, 139] width 27 height 12
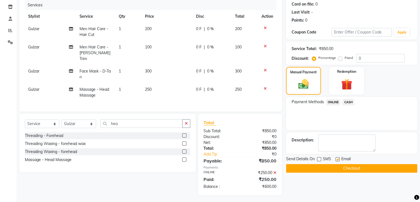
click at [332, 102] on span "ONLINE" at bounding box center [333, 102] width 14 height 6
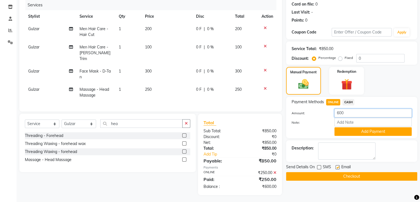
click at [352, 113] on input "600" at bounding box center [372, 113] width 77 height 9
type input "6"
type input "850"
click at [343, 176] on button "Checkout" at bounding box center [351, 176] width 131 height 9
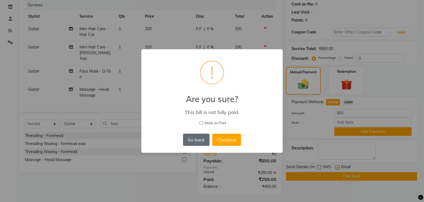
click at [201, 139] on button "Go back" at bounding box center [196, 139] width 27 height 12
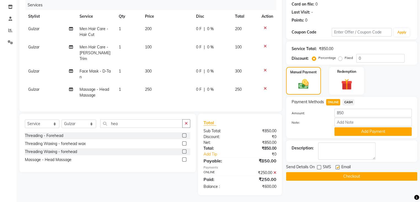
scroll to position [0, 0]
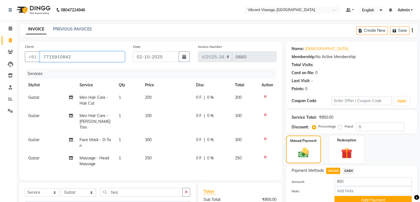
click at [69, 54] on input "7715910842" at bounding box center [82, 56] width 85 height 10
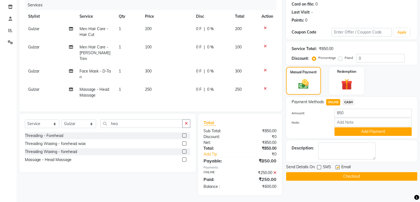
click at [275, 171] on icon at bounding box center [274, 172] width 3 height 4
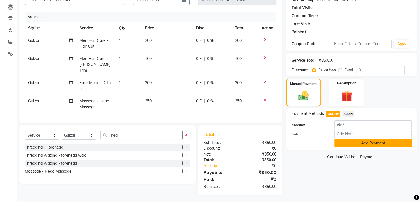
click at [368, 142] on button "Add Payment" at bounding box center [372, 143] width 77 height 9
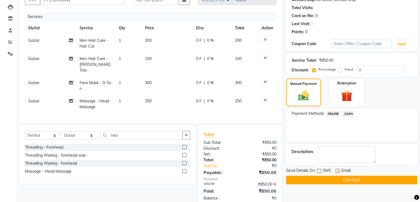
scroll to position [68, 0]
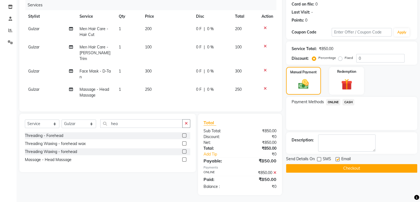
click at [340, 167] on button "Checkout" at bounding box center [351, 168] width 131 height 9
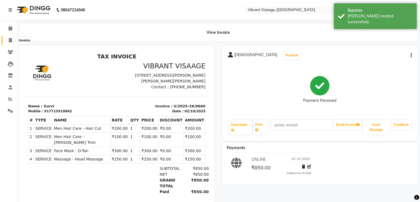
click at [9, 41] on icon at bounding box center [10, 40] width 3 height 4
select select "service"
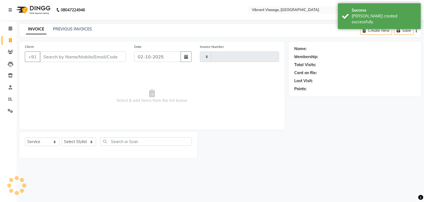
click at [80, 54] on input "Client" at bounding box center [83, 56] width 86 height 10
type input "0661"
select select "7649"
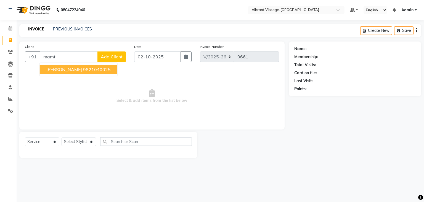
click at [94, 68] on ngb-highlight "9821040025" at bounding box center [97, 70] width 28 height 6
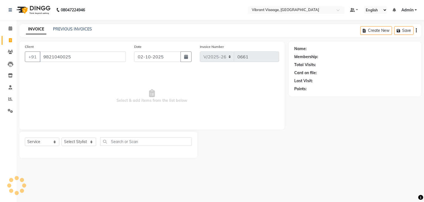
type input "9821040025"
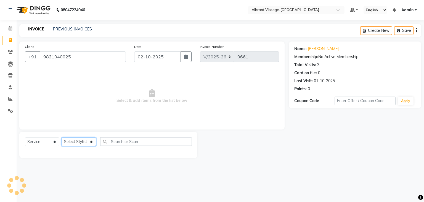
click at [80, 142] on select "Select Stylist Admin [PERSON_NAME] Gulzar Mantsha [PERSON_NAME]" at bounding box center [79, 141] width 35 height 9
select select "85263"
click at [62, 138] on select "Select Stylist Admin [PERSON_NAME] Gulzar Mantsha [PERSON_NAME]" at bounding box center [79, 141] width 35 height 9
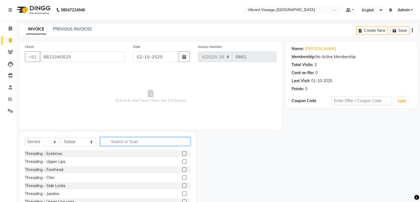
click at [141, 143] on input "text" at bounding box center [145, 141] width 90 height 9
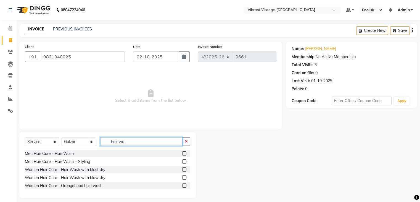
type input "hair wa"
click at [185, 177] on label at bounding box center [184, 177] width 4 height 4
click at [185, 177] on input "checkbox" at bounding box center [184, 178] width 4 height 4
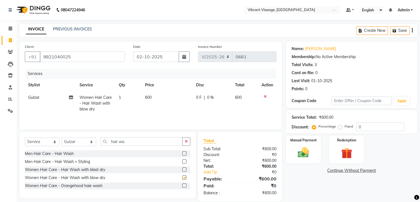
checkbox input "false"
click at [305, 148] on img at bounding box center [303, 152] width 19 height 13
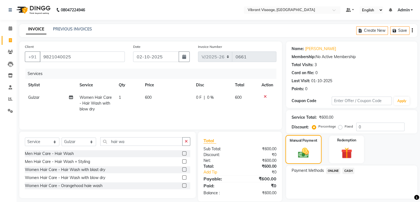
scroll to position [16, 0]
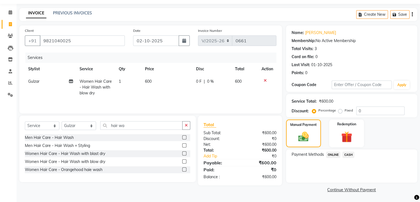
click at [333, 155] on span "ONLINE" at bounding box center [333, 154] width 14 height 6
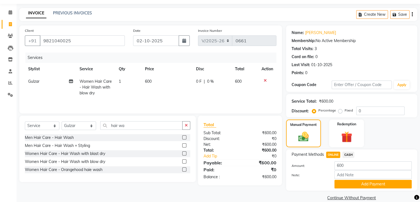
scroll to position [25, 0]
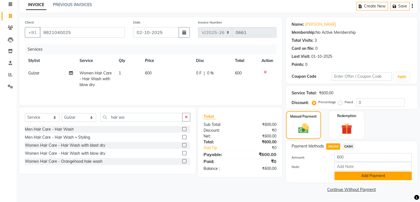
click at [362, 176] on button "Add Payment" at bounding box center [372, 175] width 77 height 9
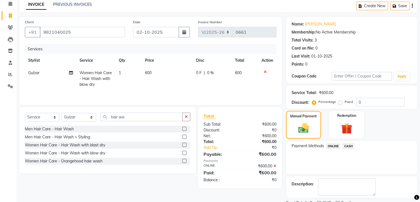
scroll to position [47, 0]
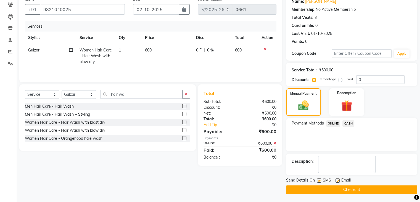
click at [317, 180] on label at bounding box center [319, 180] width 4 height 4
click at [317, 180] on input "checkbox" at bounding box center [319, 181] width 4 height 4
checkbox input "false"
click at [350, 190] on button "Checkout" at bounding box center [351, 189] width 131 height 9
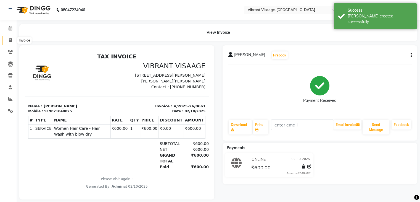
click at [10, 41] on icon at bounding box center [10, 40] width 3 height 4
select select "service"
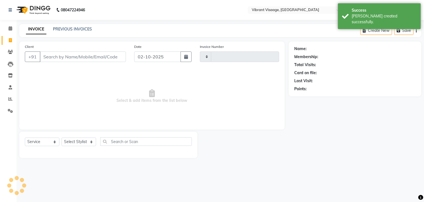
type input "0662"
select select "7649"
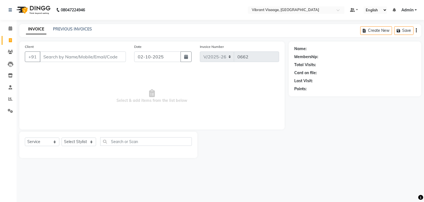
click at [91, 60] on input "Client" at bounding box center [83, 56] width 86 height 10
click at [92, 62] on div "Client +91" at bounding box center [75, 55] width 109 height 23
click at [89, 59] on input "Client" at bounding box center [83, 56] width 86 height 10
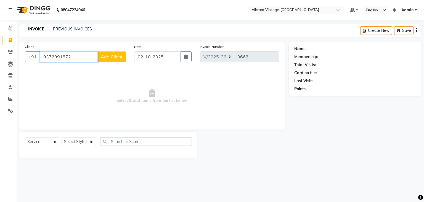
type input "9372991872"
click at [107, 55] on span "Add Client" at bounding box center [112, 57] width 22 height 6
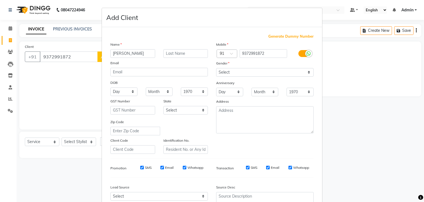
type input "[PERSON_NAME]"
click at [174, 53] on input "text" at bounding box center [186, 53] width 45 height 9
type input "purohit"
click at [268, 74] on select "Select [DEMOGRAPHIC_DATA] [DEMOGRAPHIC_DATA] Other Prefer Not To Say" at bounding box center [264, 72] width 97 height 9
select select "[DEMOGRAPHIC_DATA]"
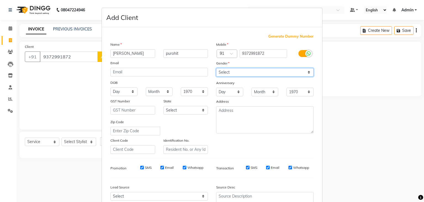
click at [216, 68] on select "Select [DEMOGRAPHIC_DATA] [DEMOGRAPHIC_DATA] Other Prefer Not To Say" at bounding box center [264, 72] width 97 height 9
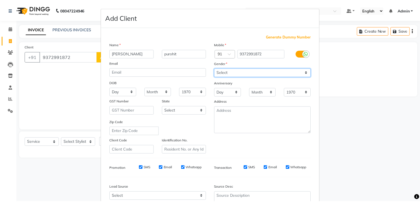
scroll to position [56, 0]
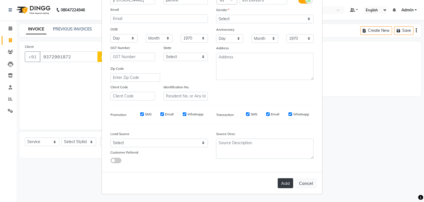
click at [284, 182] on button "Add" at bounding box center [285, 183] width 15 height 10
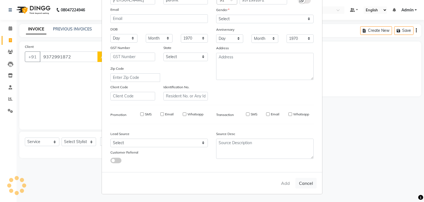
select select
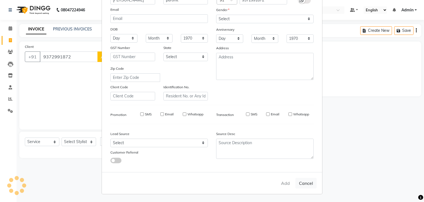
select select
checkbox input "false"
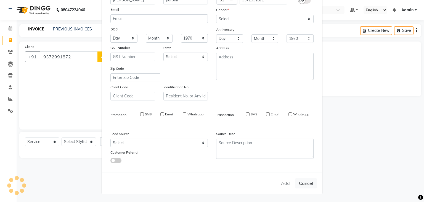
checkbox input "false"
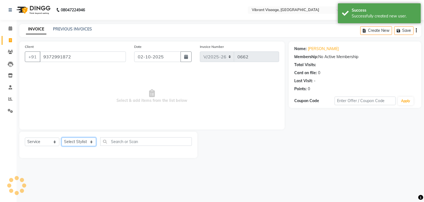
click at [81, 144] on select "Select Stylist Admin [PERSON_NAME] Gulzar Mantsha [PERSON_NAME]" at bounding box center [79, 141] width 35 height 9
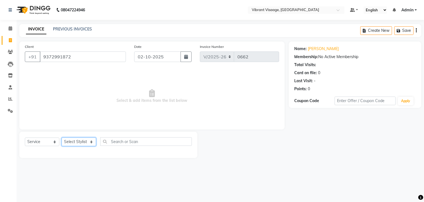
select select "85263"
click at [62, 138] on select "Select Stylist Admin [PERSON_NAME] Gulzar Mantsha [PERSON_NAME]" at bounding box center [79, 141] width 35 height 9
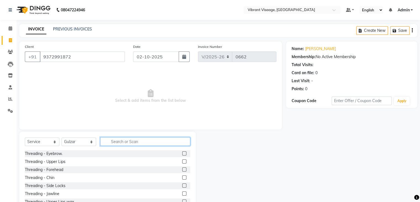
click at [149, 141] on input "text" at bounding box center [145, 141] width 90 height 9
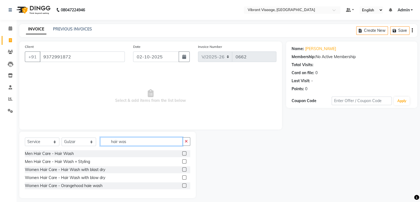
type input "hair was"
click at [186, 177] on label at bounding box center [184, 177] width 4 height 4
click at [186, 177] on input "checkbox" at bounding box center [184, 178] width 4 height 4
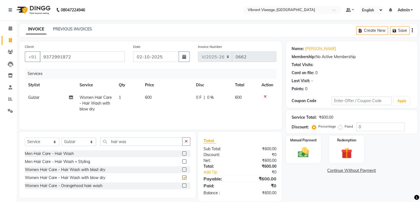
checkbox input "false"
click at [305, 154] on img at bounding box center [303, 152] width 19 height 13
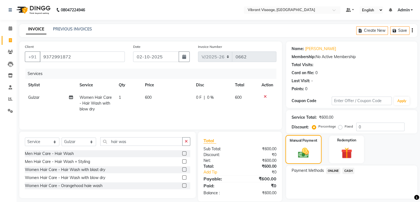
scroll to position [16, 0]
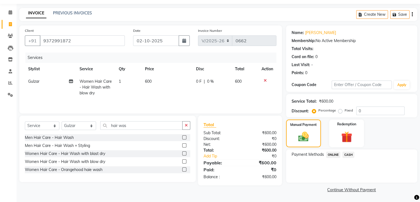
click at [348, 154] on span "CASH" at bounding box center [348, 154] width 12 height 6
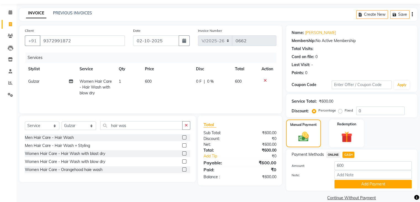
scroll to position [25, 0]
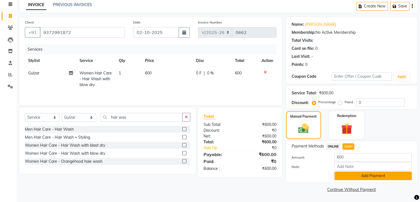
click at [359, 176] on button "Add Payment" at bounding box center [372, 175] width 77 height 9
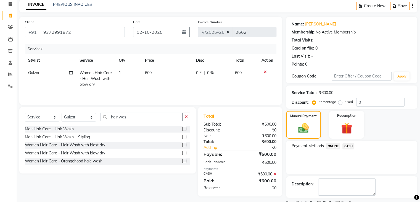
scroll to position [47, 0]
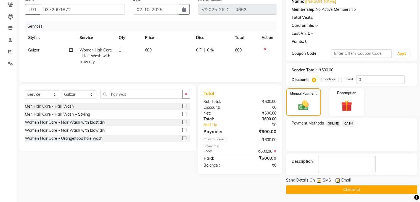
click at [318, 180] on label at bounding box center [319, 180] width 4 height 4
click at [318, 180] on input "checkbox" at bounding box center [319, 181] width 4 height 4
checkbox input "false"
click at [349, 188] on button "Checkout" at bounding box center [351, 189] width 131 height 9
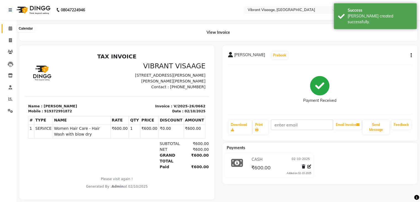
click at [9, 28] on icon at bounding box center [11, 28] width 4 height 4
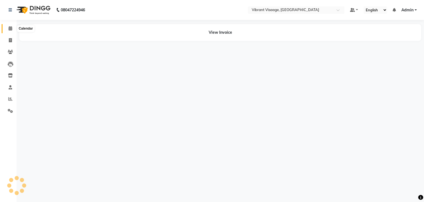
click at [12, 28] on icon at bounding box center [11, 28] width 4 height 4
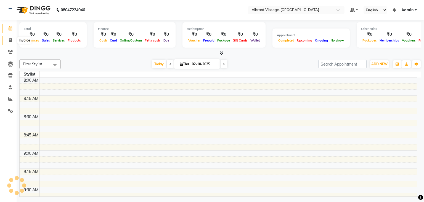
click at [10, 41] on icon at bounding box center [10, 40] width 3 height 4
select select "service"
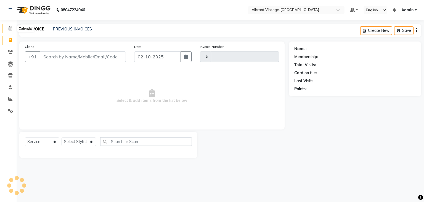
click at [9, 28] on icon at bounding box center [11, 28] width 4 height 4
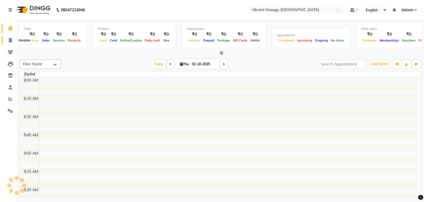
click at [9, 40] on icon at bounding box center [10, 40] width 3 height 4
select select "service"
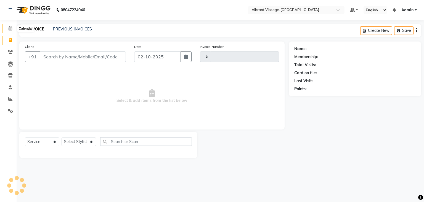
click at [9, 28] on icon at bounding box center [11, 28] width 4 height 4
